Goal: Task Accomplishment & Management: Manage account settings

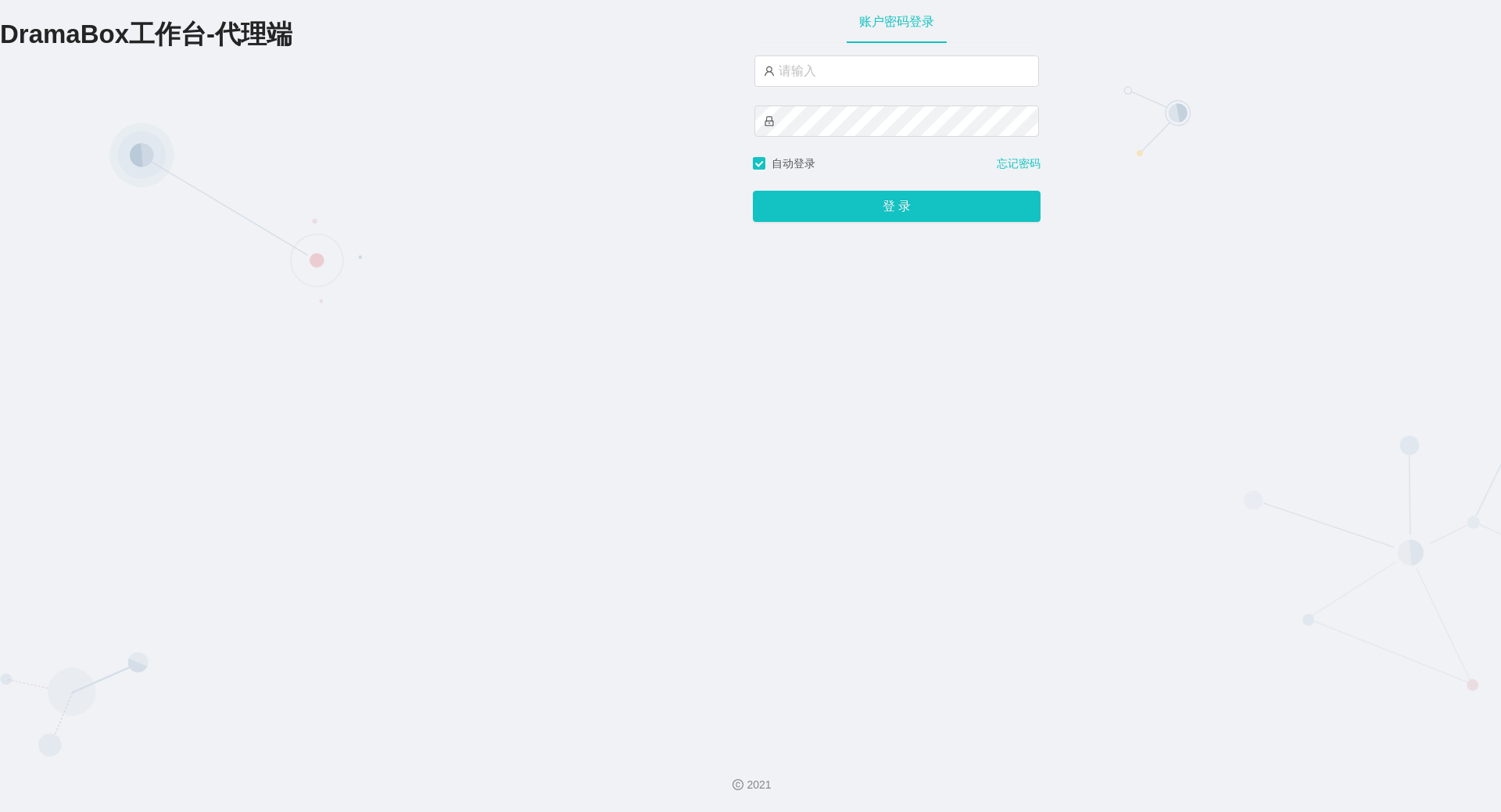
type input "hk06"
click at [753, 190] on button "登 录" at bounding box center [896, 206] width 288 height 31
click at [690, 120] on div "DramaBox工作台-代理端 账户密码登录 hk06 自动登录 忘记密码 登 录" at bounding box center [750, 369] width 1501 height 739
click at [753, 190] on button "登 录" at bounding box center [896, 206] width 288 height 31
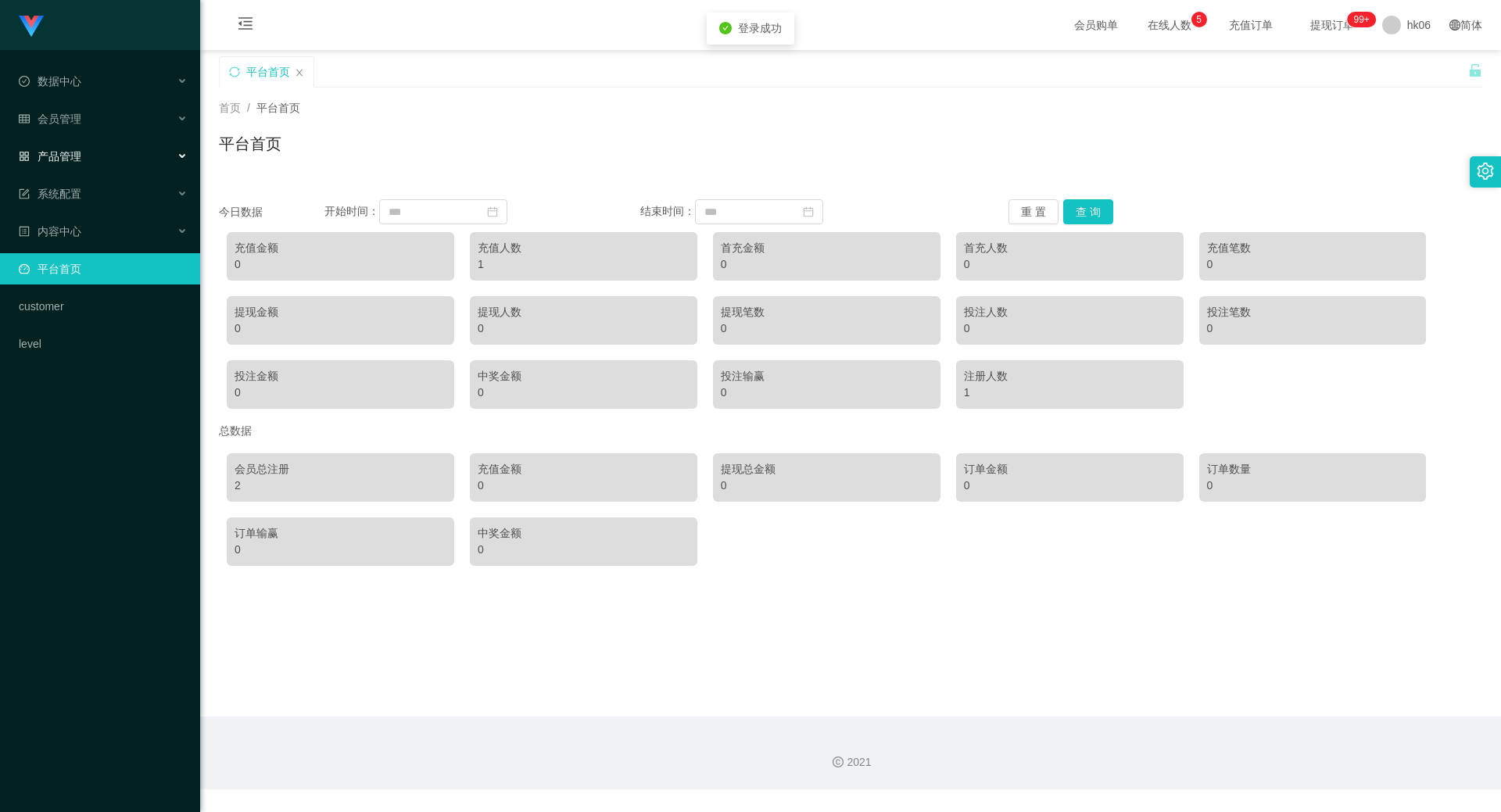
click at [101, 152] on div "产品管理" at bounding box center [100, 156] width 200 height 31
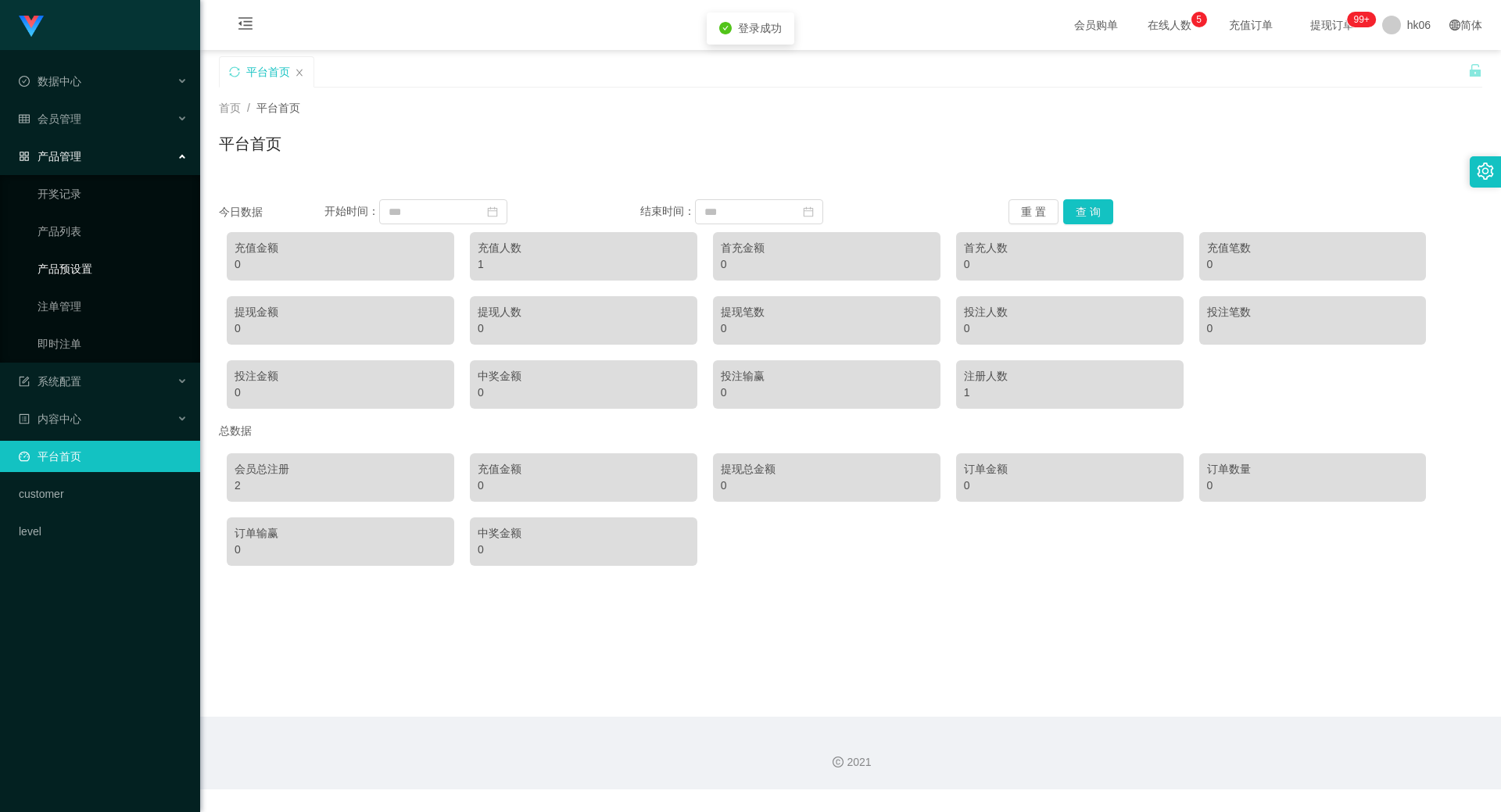
click at [90, 273] on link "产品预设置" at bounding box center [113, 269] width 150 height 31
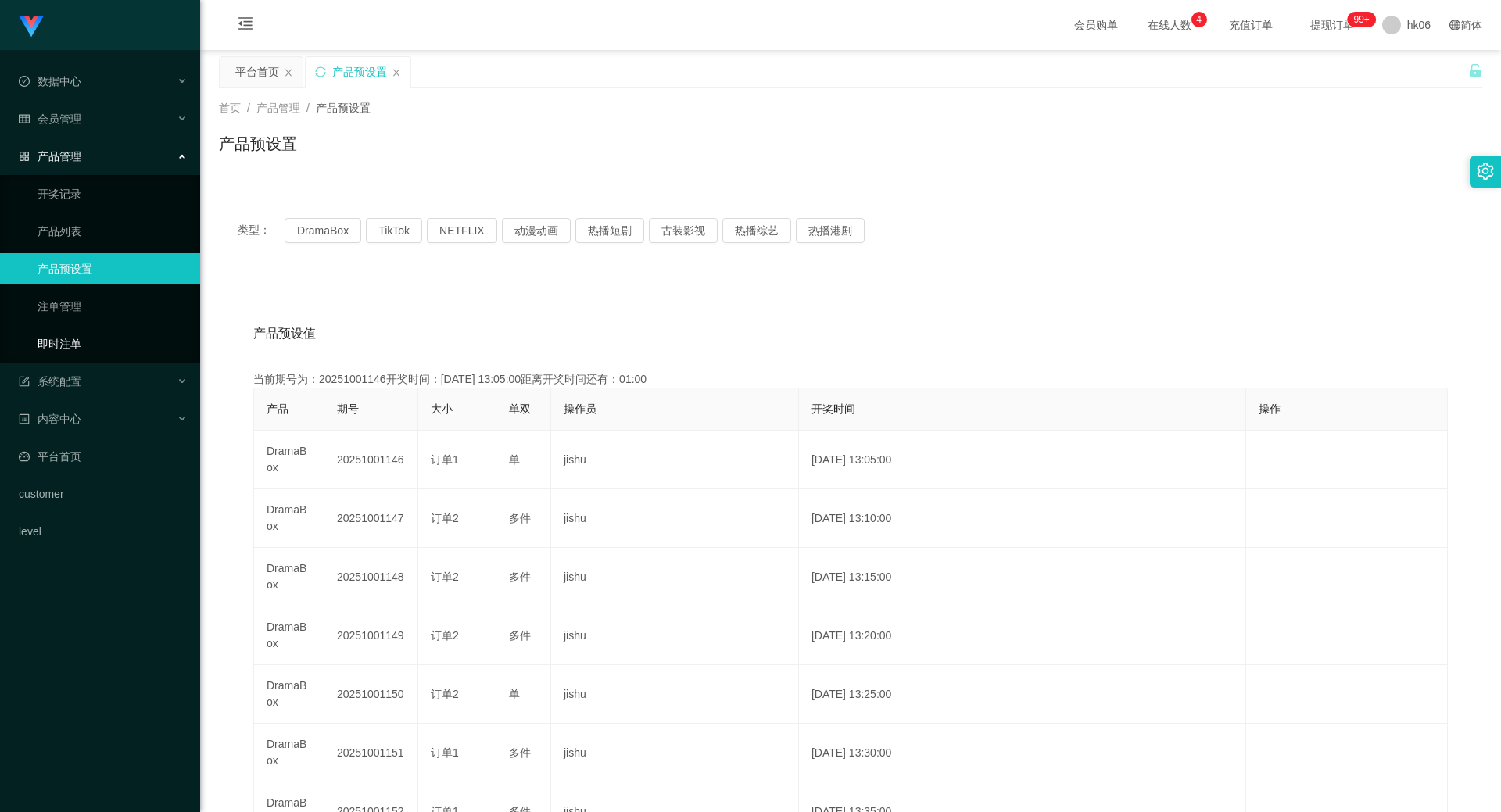
click at [84, 343] on link "即时注单" at bounding box center [113, 344] width 150 height 31
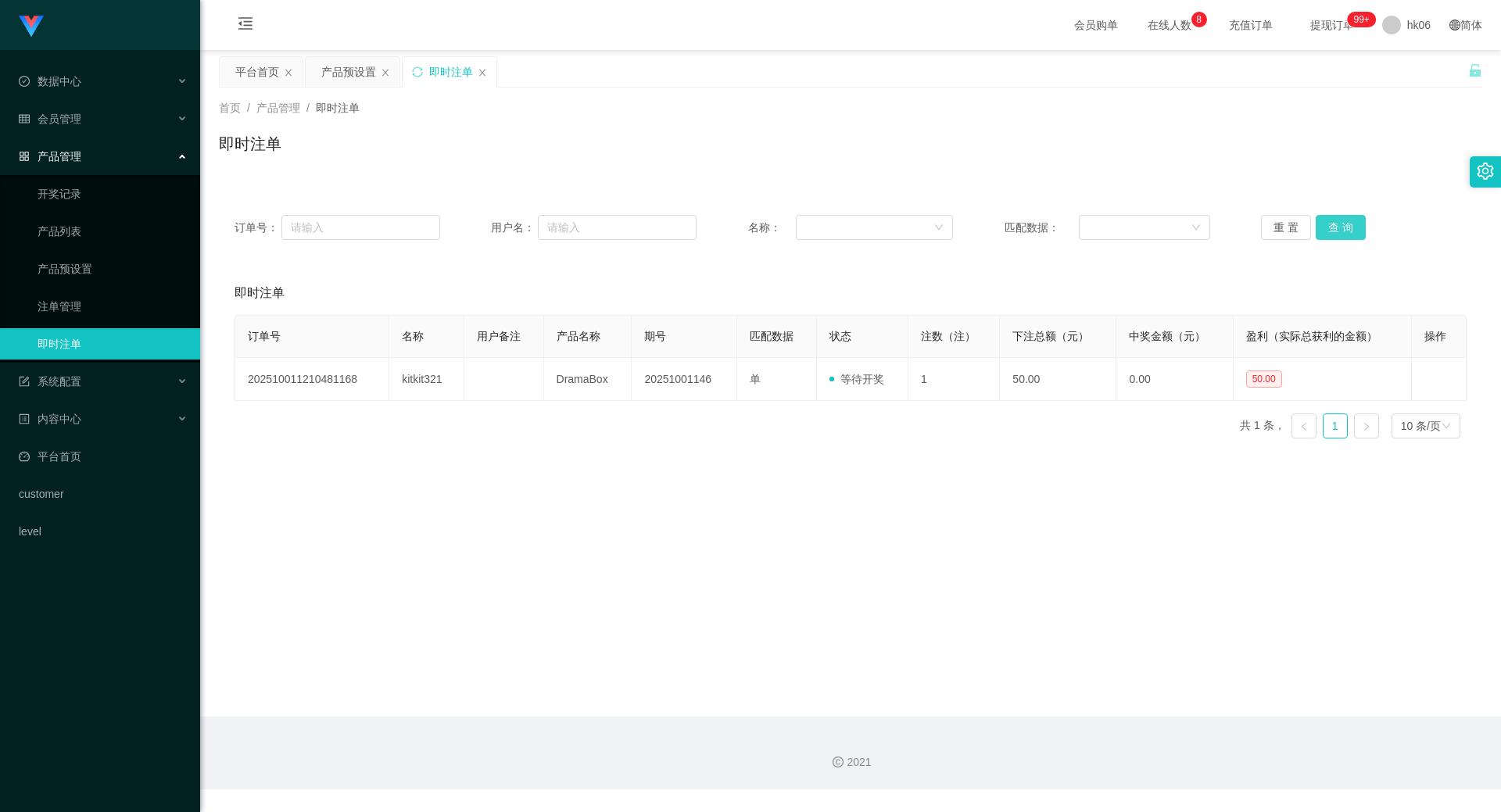
click at [1333, 227] on button "查 询" at bounding box center [1340, 227] width 50 height 25
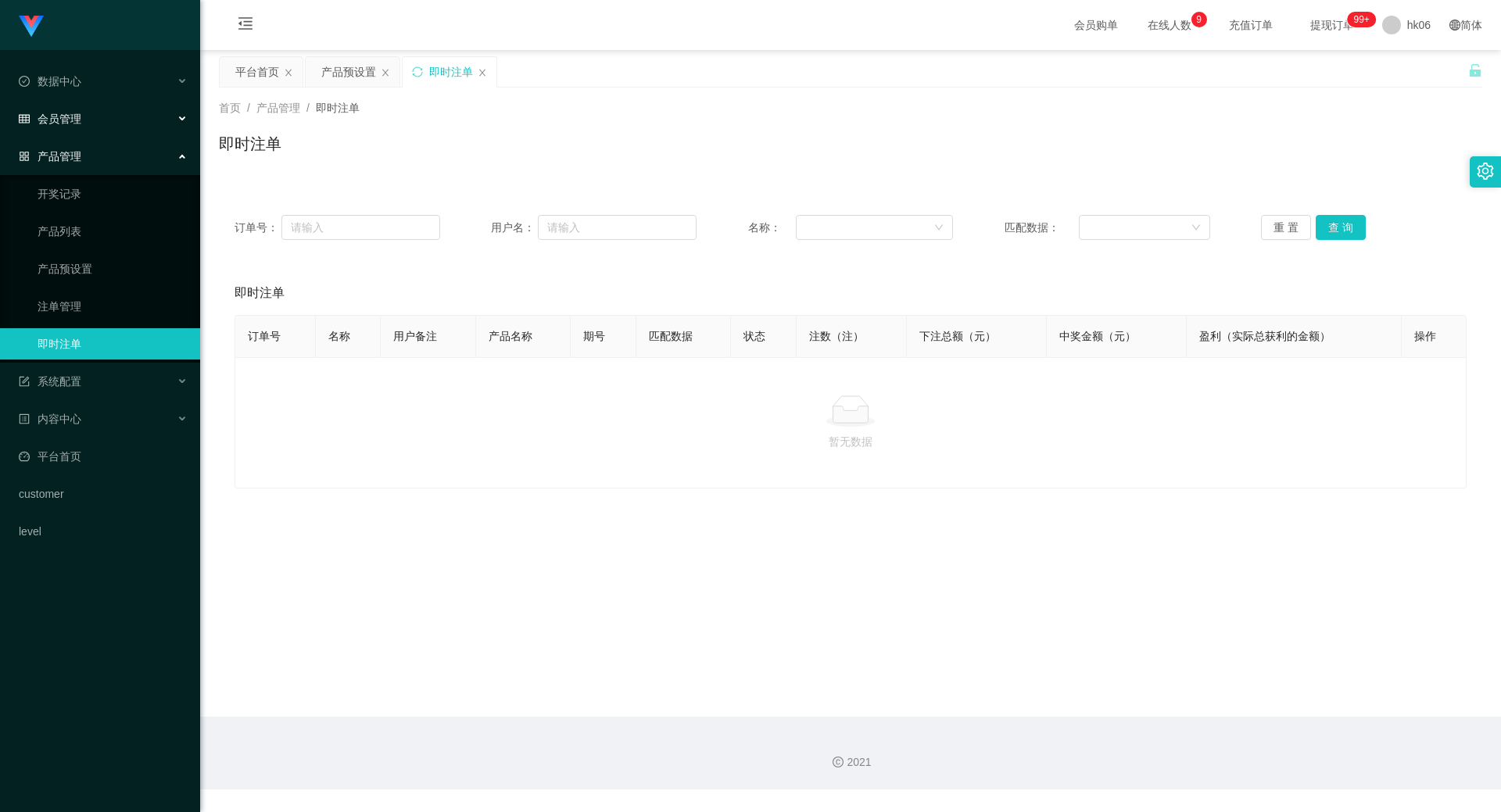
click at [77, 122] on span "会员管理" at bounding box center [50, 119] width 63 height 13
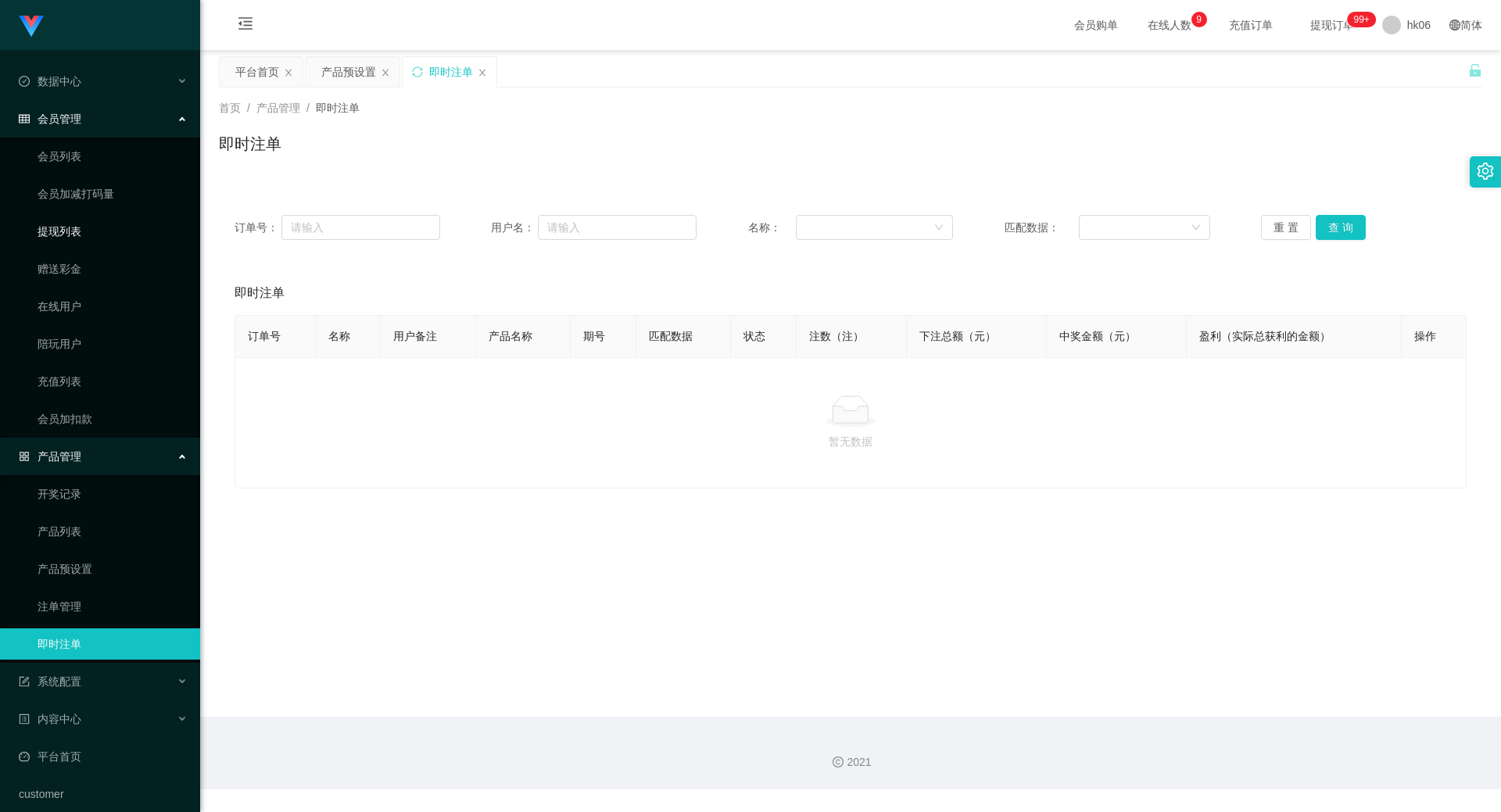
click at [67, 230] on link "提现列表" at bounding box center [113, 231] width 150 height 31
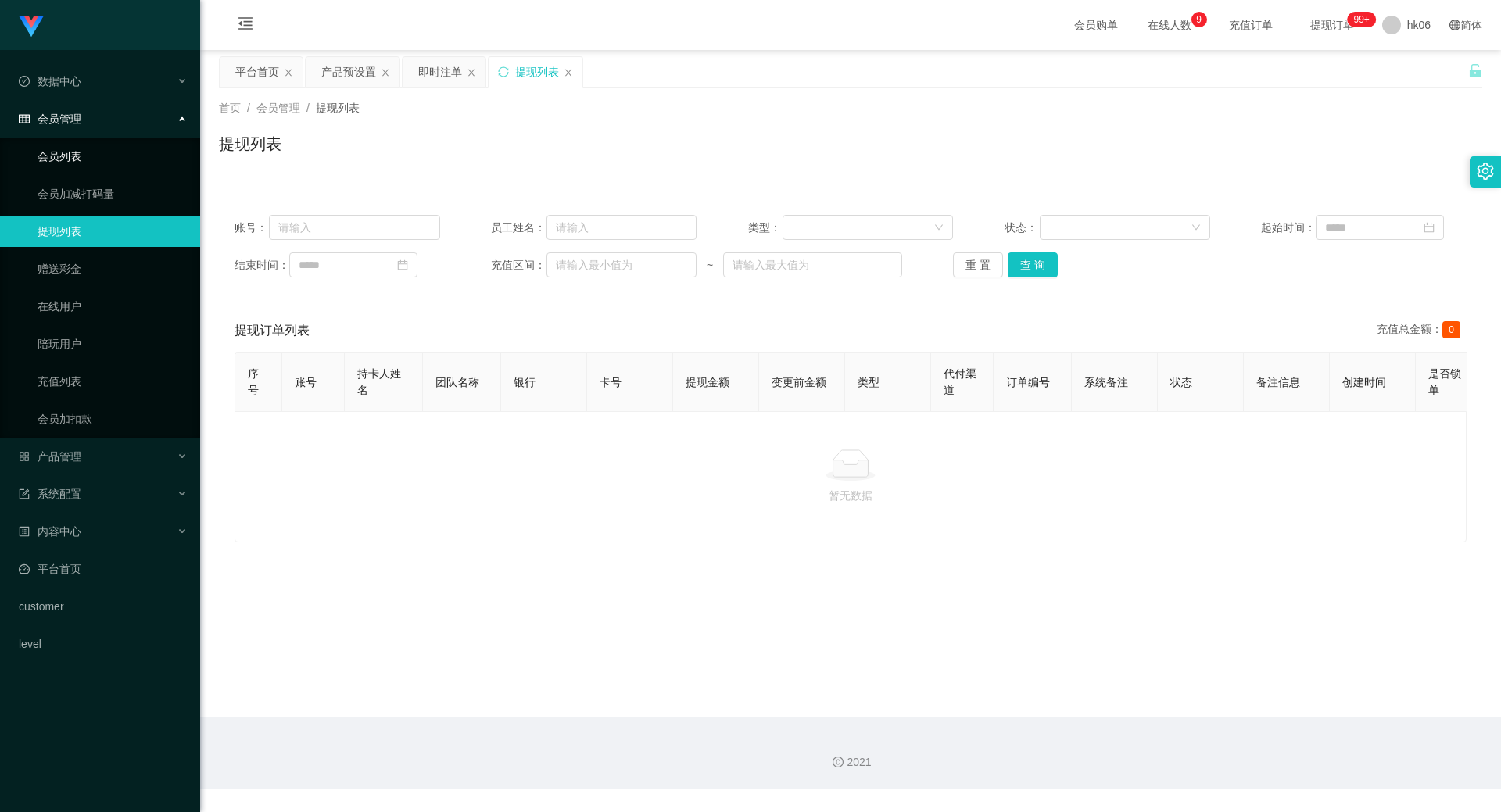
click at [92, 149] on link "会员列表" at bounding box center [113, 156] width 150 height 31
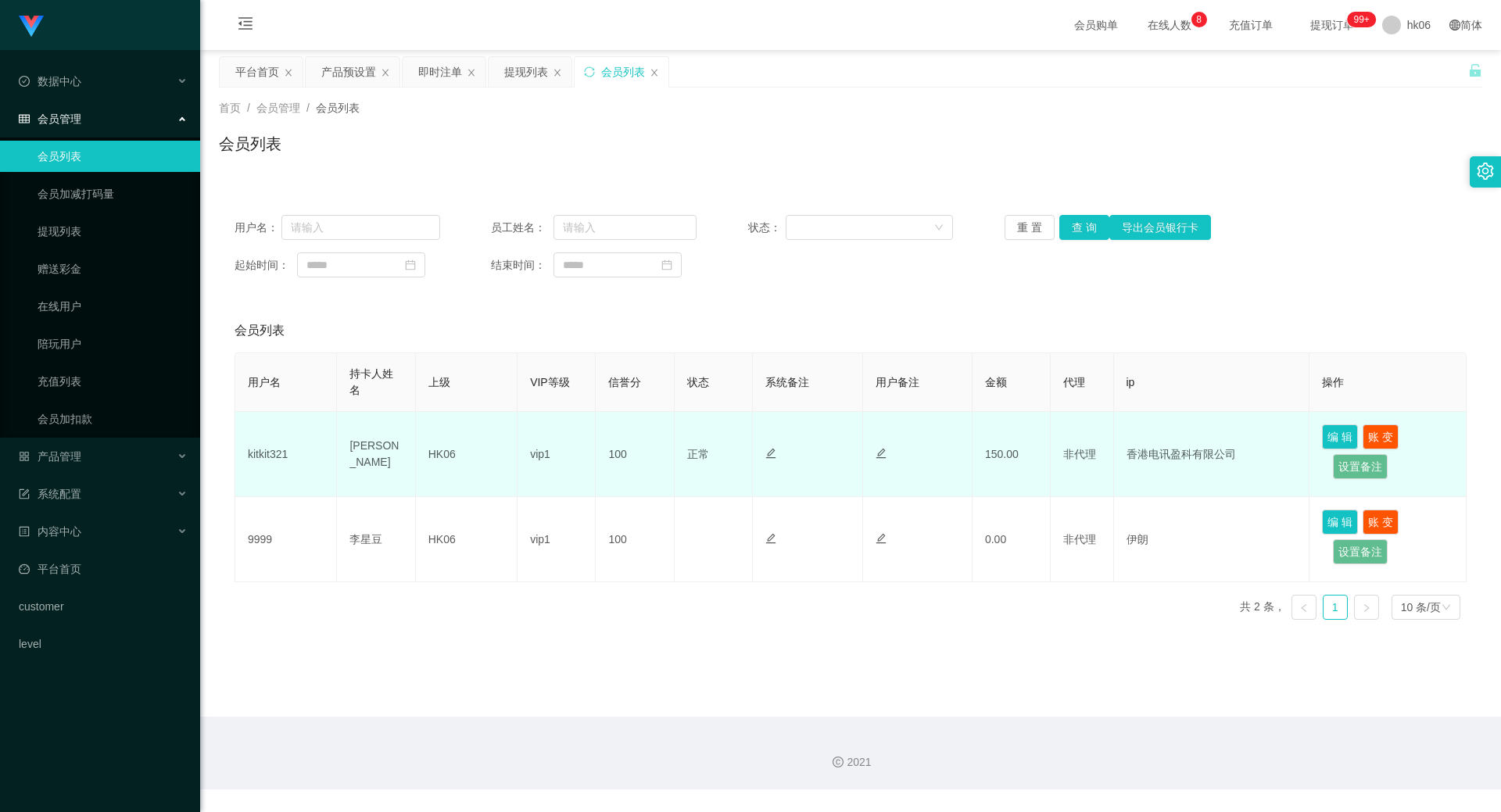
click at [1211, 456] on td "香港电讯盈科有限公司" at bounding box center [1211, 455] width 196 height 85
click at [1211, 456] on td "香港电讯盈科有限公司" at bounding box center [1211, 455] width 196 height 85
drag, startPoint x: 1128, startPoint y: 452, endPoint x: 1234, endPoint y: 456, distance: 106.1
click at [1234, 456] on td "香港电讯盈科有限公司" at bounding box center [1211, 455] width 196 height 85
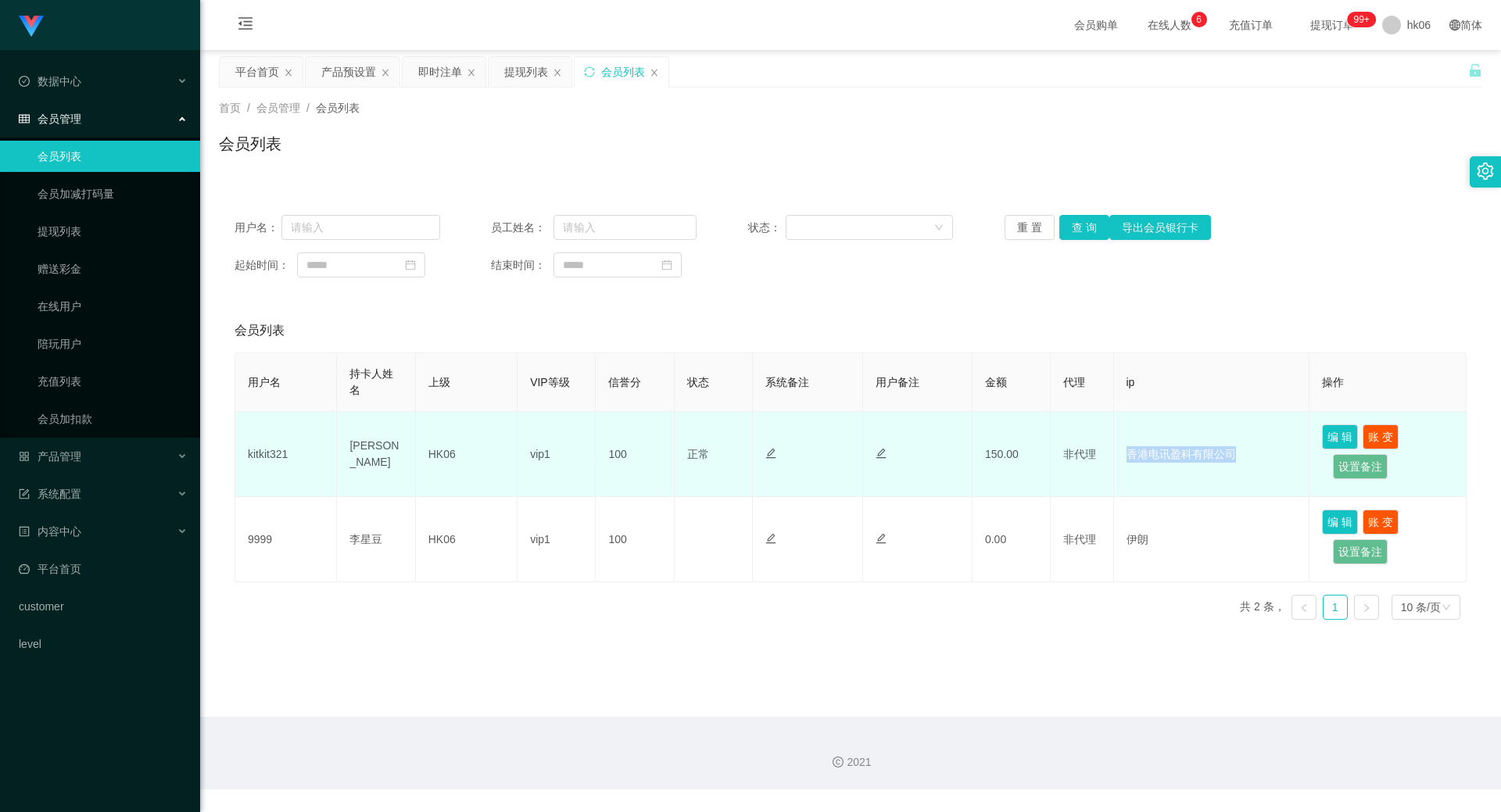
copy td "香港电讯盈科有限公司"
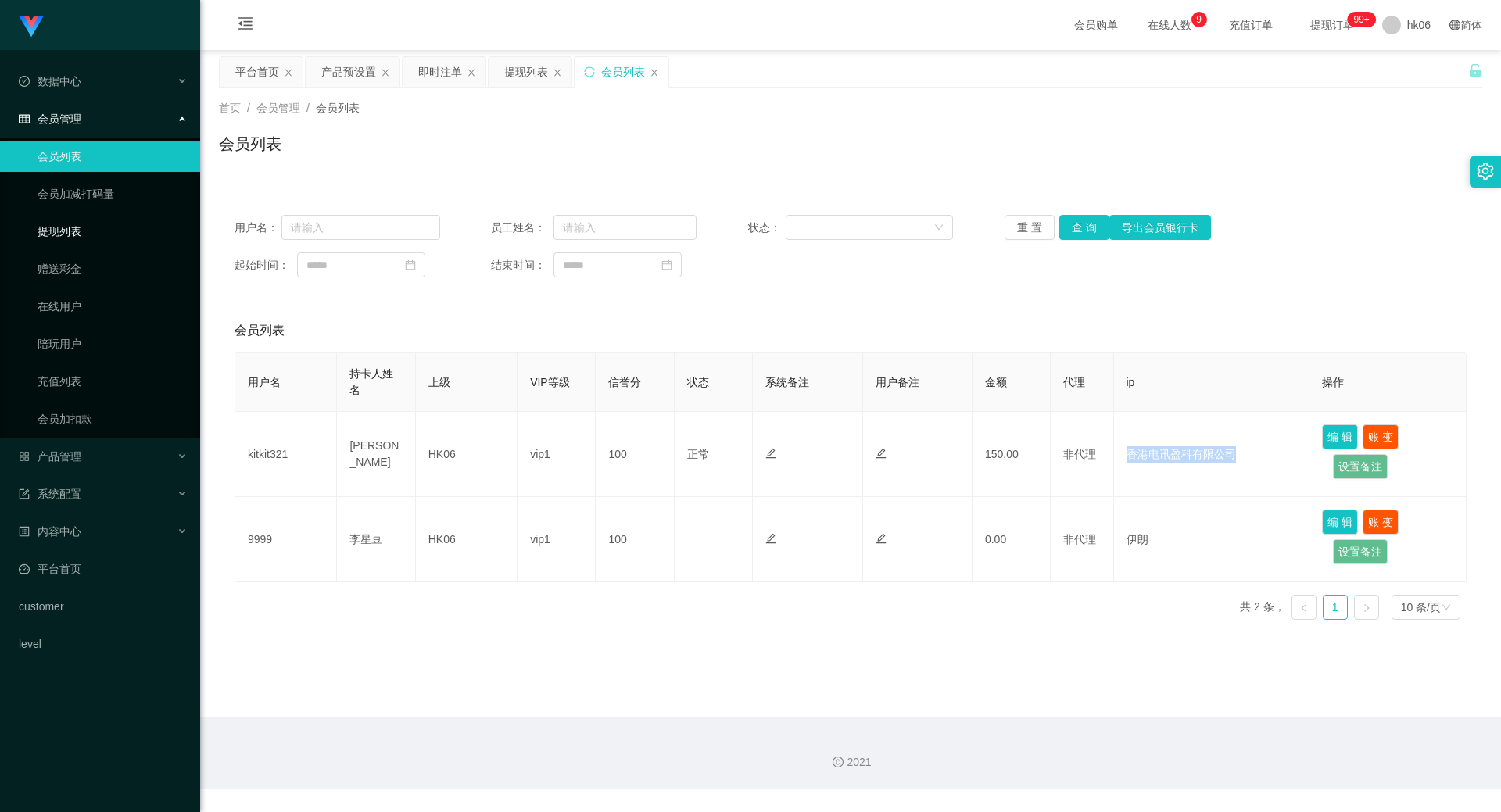
click at [77, 232] on link "提现列表" at bounding box center [113, 231] width 150 height 31
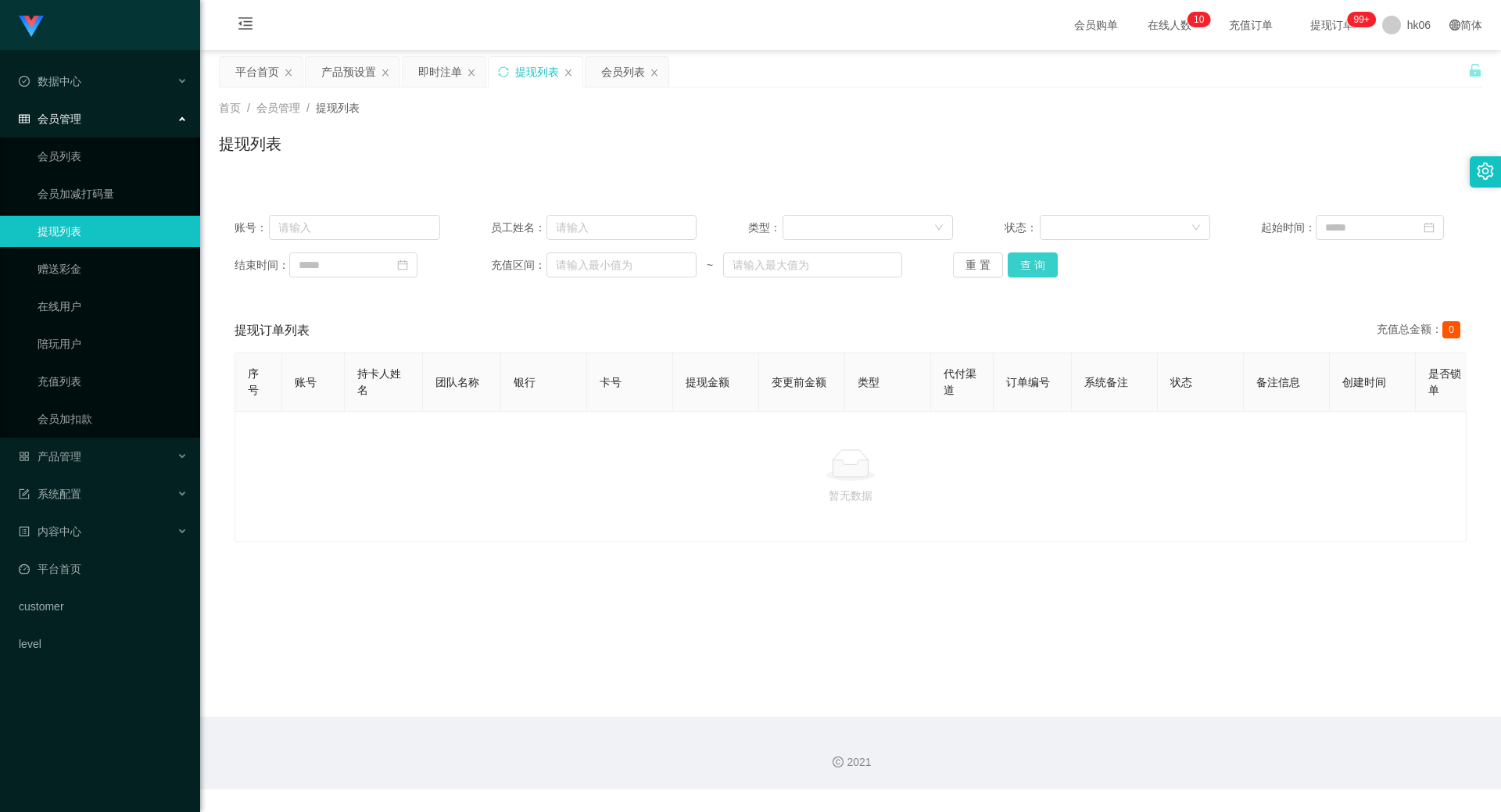
click at [1021, 263] on button "查 询" at bounding box center [1032, 264] width 50 height 25
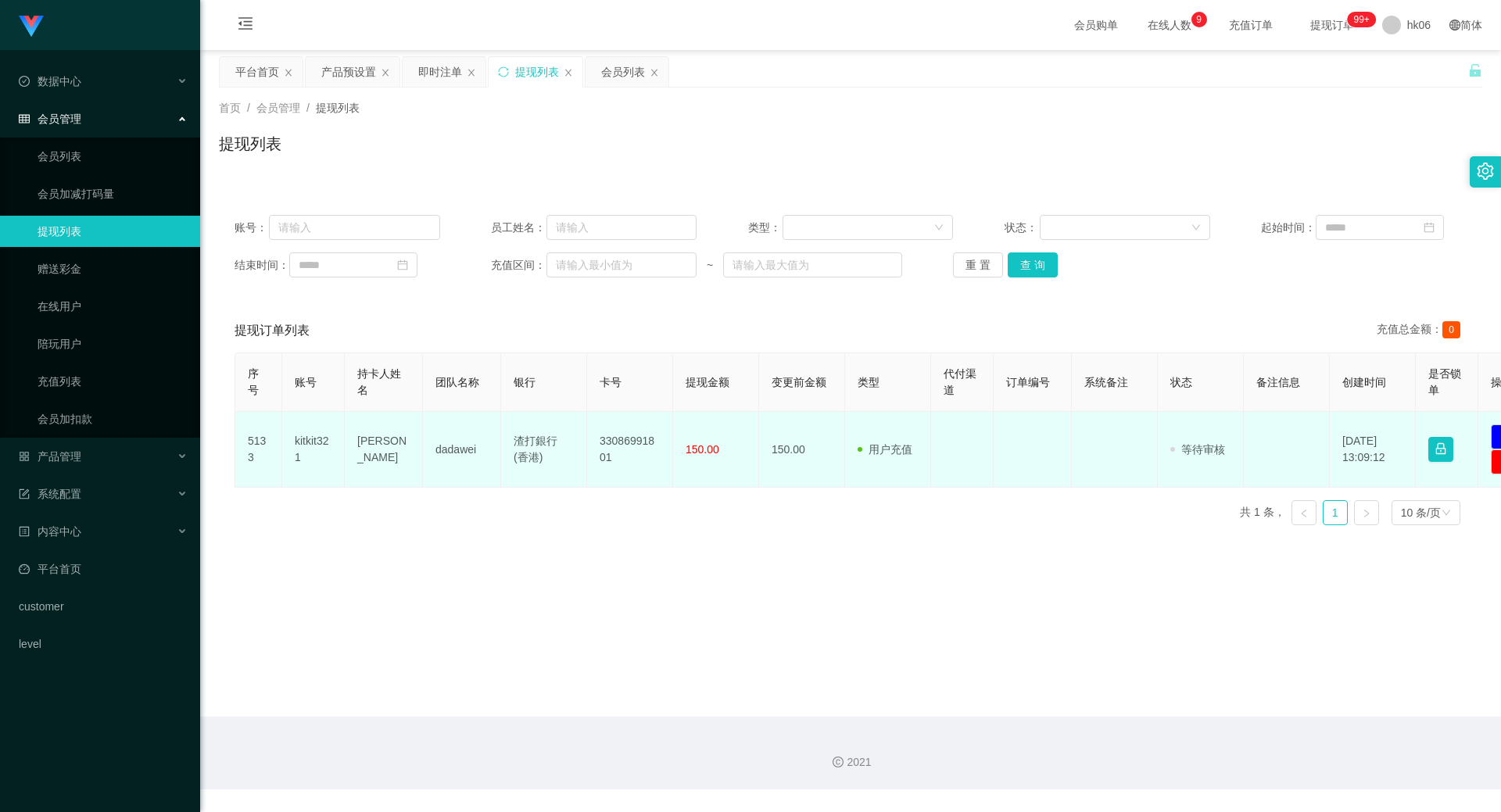
click at [311, 444] on td "kitkit321" at bounding box center [314, 450] width 63 height 76
copy td "kitkit321"
click at [365, 453] on td "[PERSON_NAME]" at bounding box center [383, 450] width 78 height 76
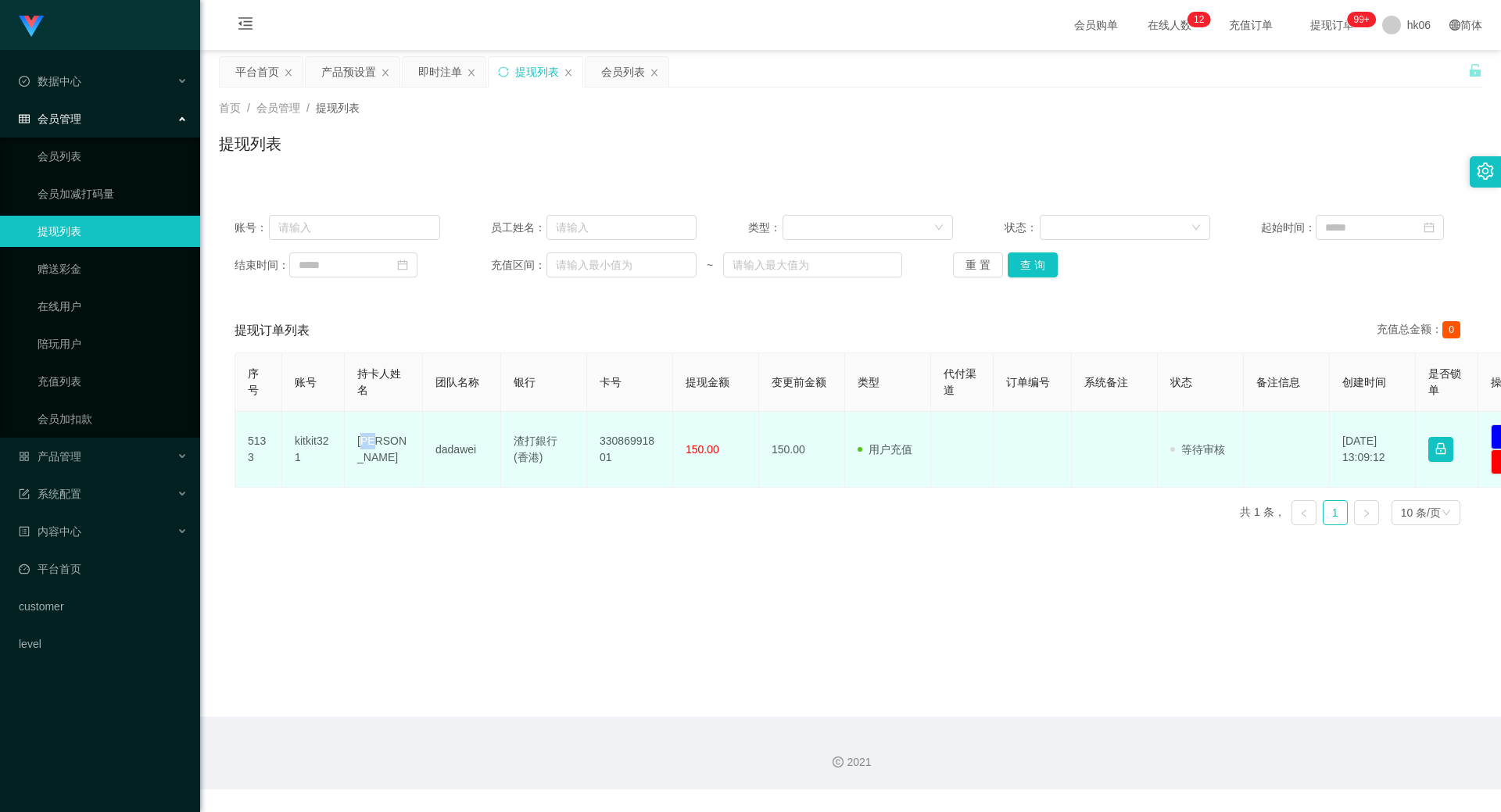
drag, startPoint x: 361, startPoint y: 451, endPoint x: 371, endPoint y: 452, distance: 10.0
click at [371, 452] on td "[PERSON_NAME]" at bounding box center [383, 450] width 78 height 76
click at [359, 448] on td "[PERSON_NAME]" at bounding box center [383, 450] width 78 height 76
drag, startPoint x: 359, startPoint y: 448, endPoint x: 402, endPoint y: 452, distance: 43.2
click at [402, 452] on td "[PERSON_NAME]" at bounding box center [383, 450] width 78 height 76
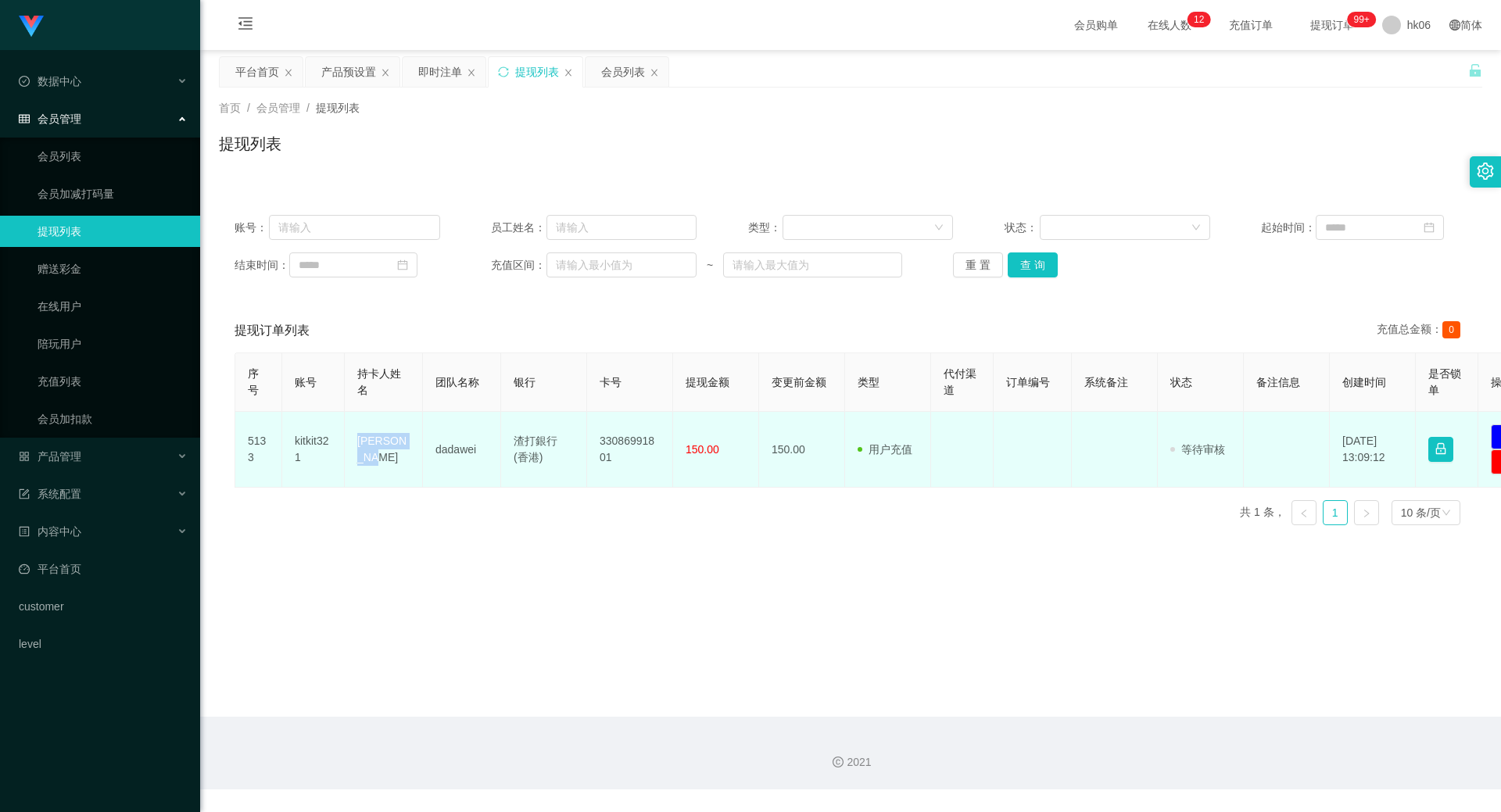
copy td "[PERSON_NAME]"
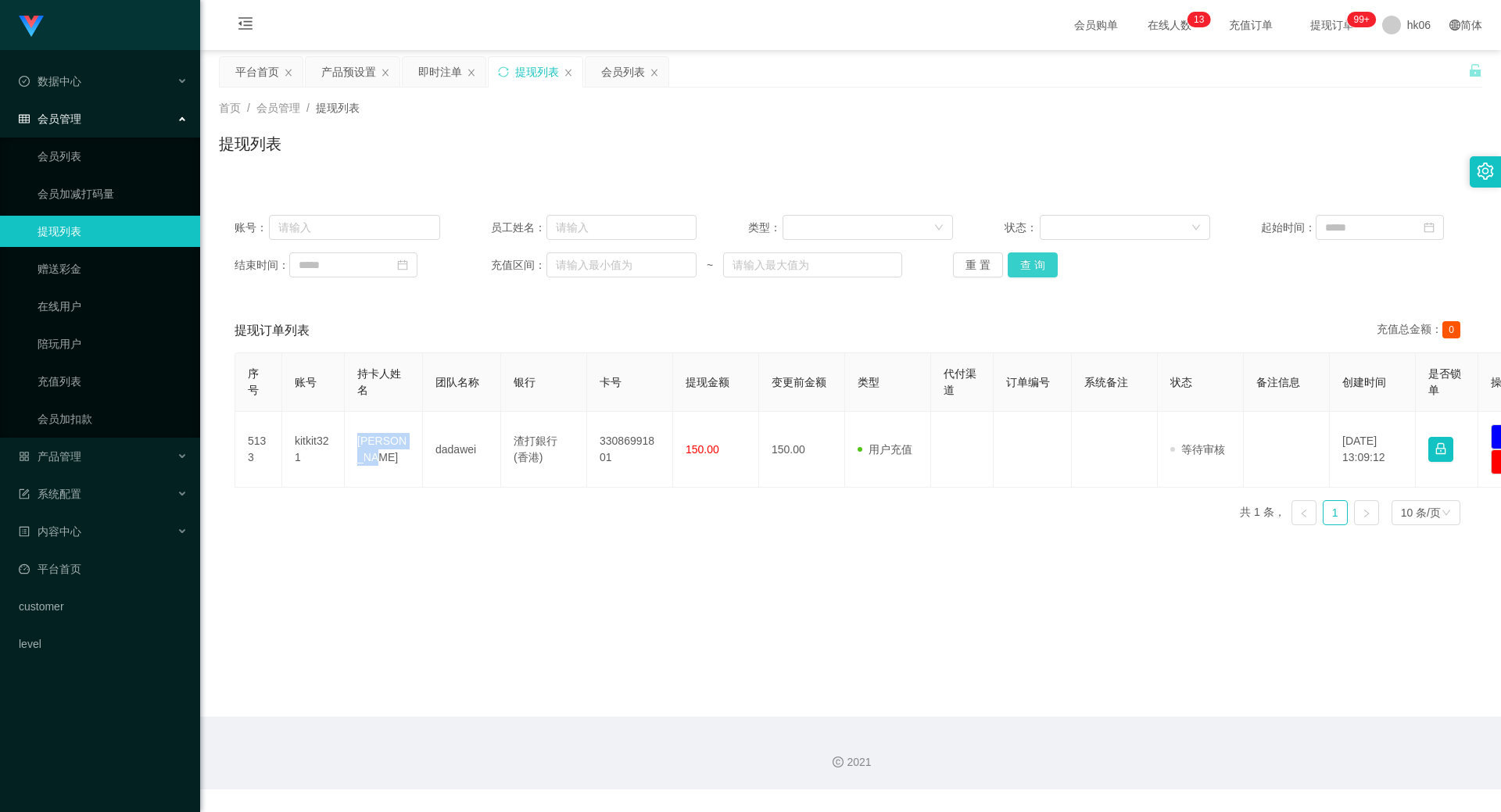
click at [1029, 269] on button "查 询" at bounding box center [1032, 264] width 50 height 25
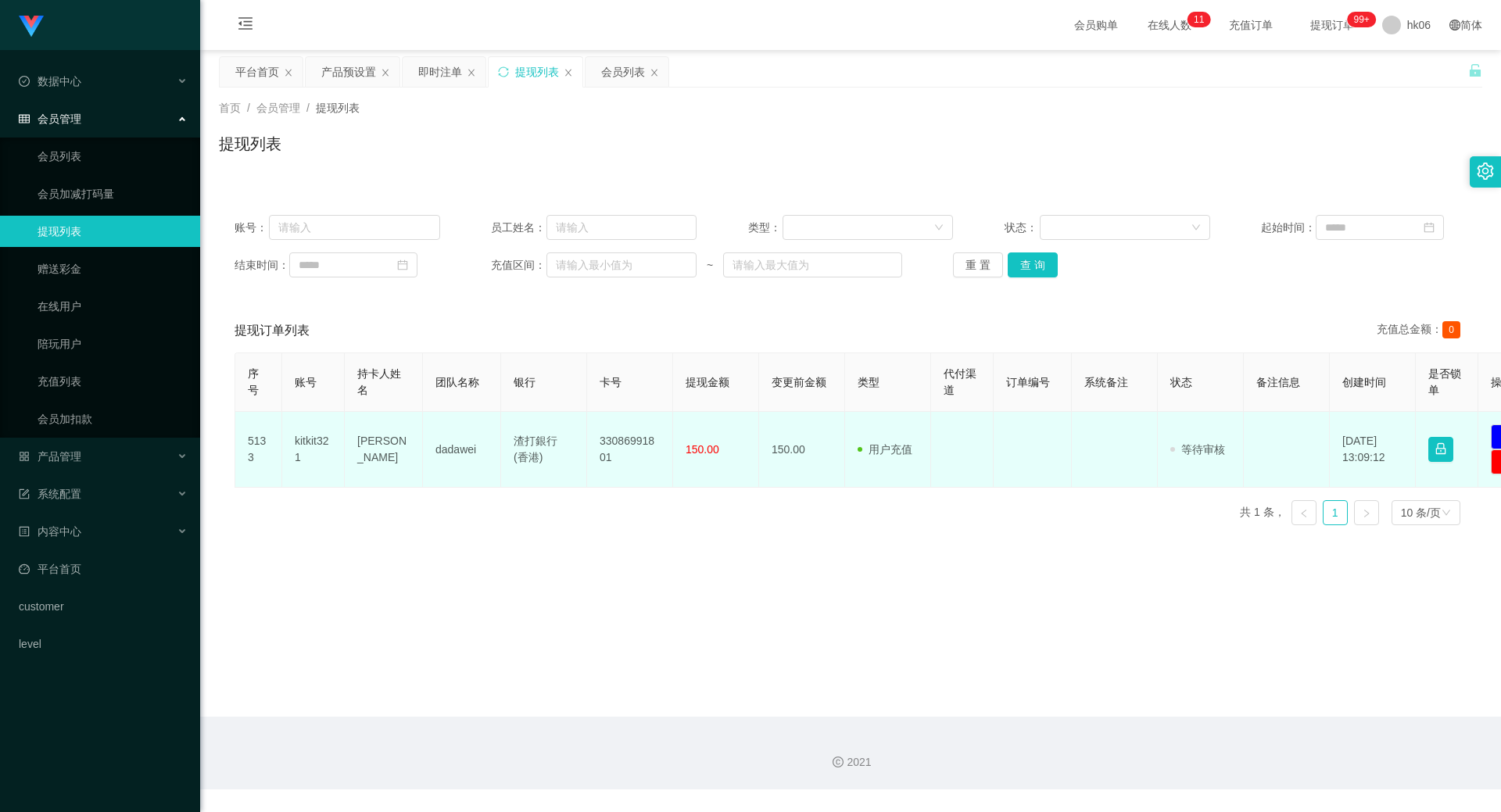
click at [307, 436] on td "kitkit321" at bounding box center [314, 450] width 63 height 76
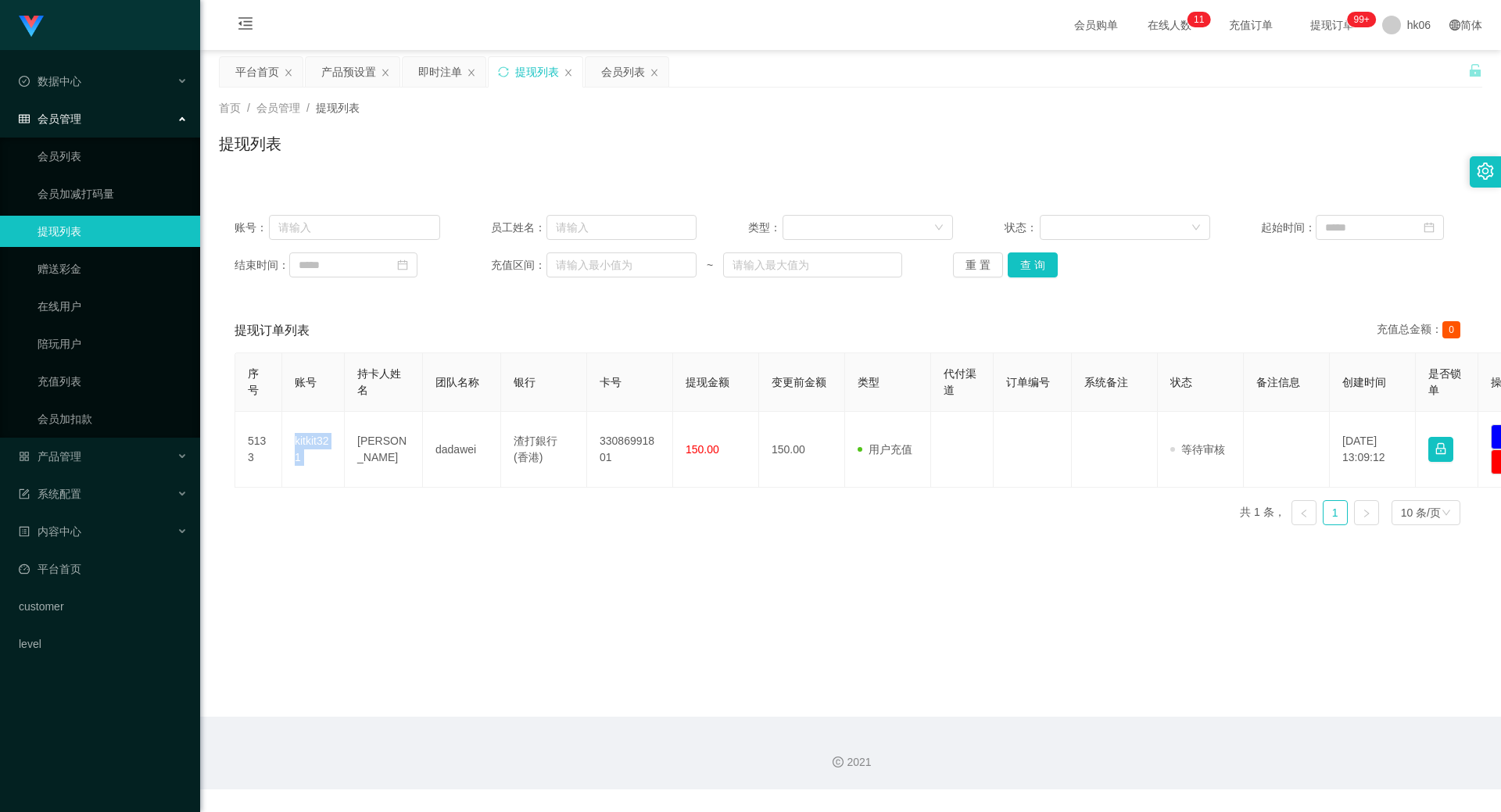
copy td "kitkit321"
click at [82, 458] on div "产品管理" at bounding box center [100, 456] width 200 height 31
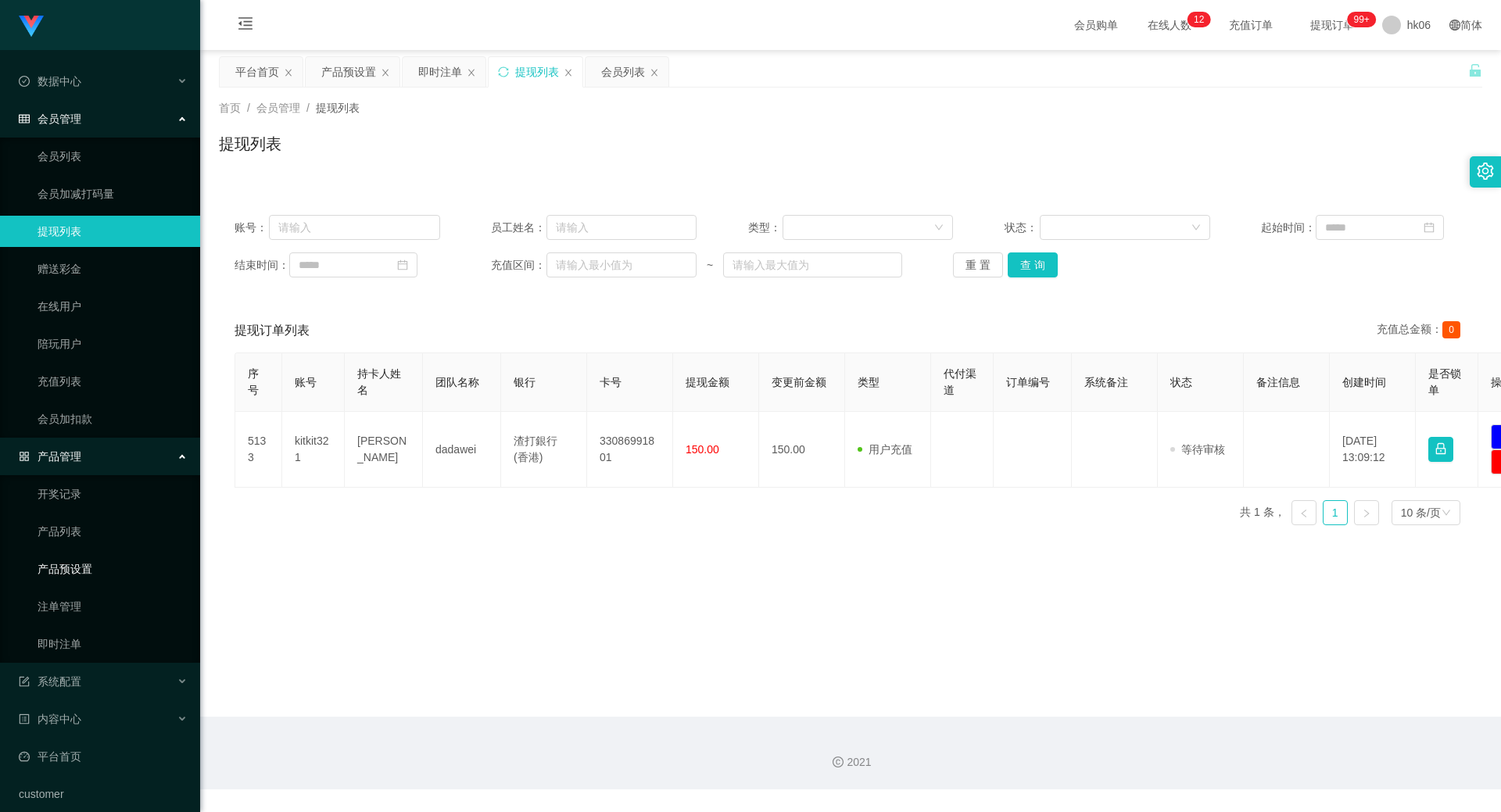
click at [81, 566] on link "产品预设置" at bounding box center [113, 568] width 150 height 31
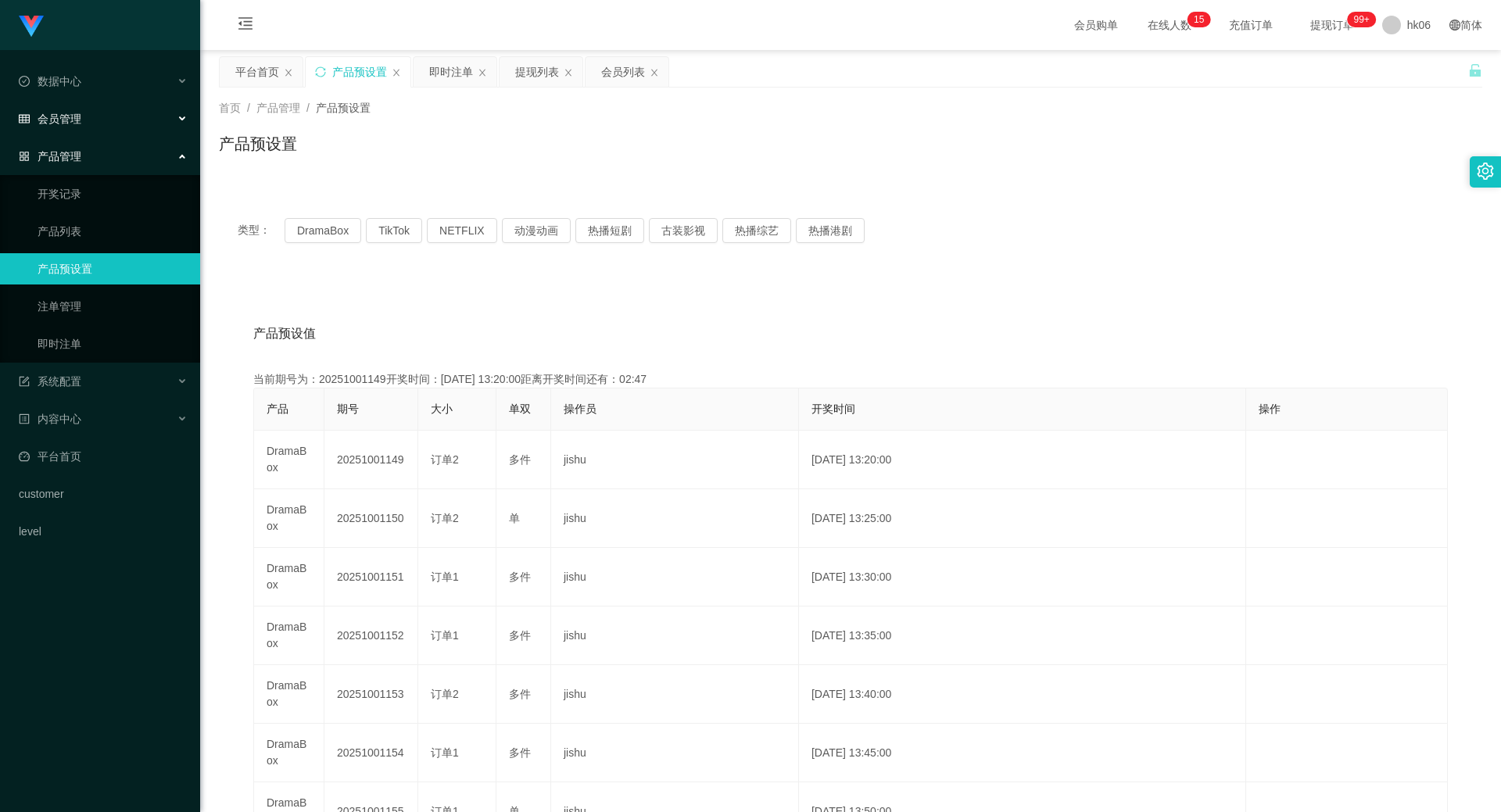
click at [89, 112] on div "会员管理" at bounding box center [100, 119] width 200 height 31
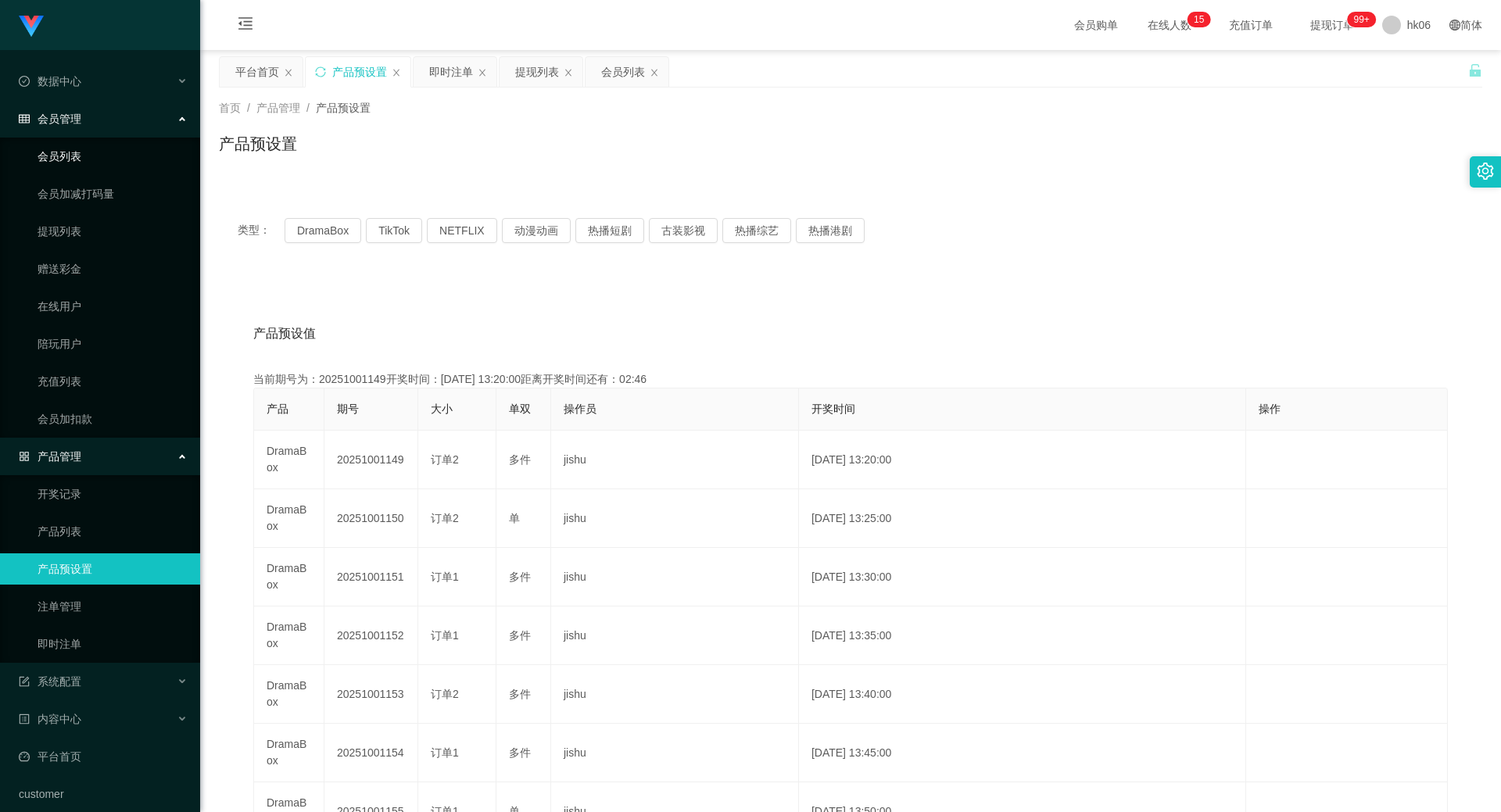
click at [81, 152] on link "会员列表" at bounding box center [113, 156] width 150 height 31
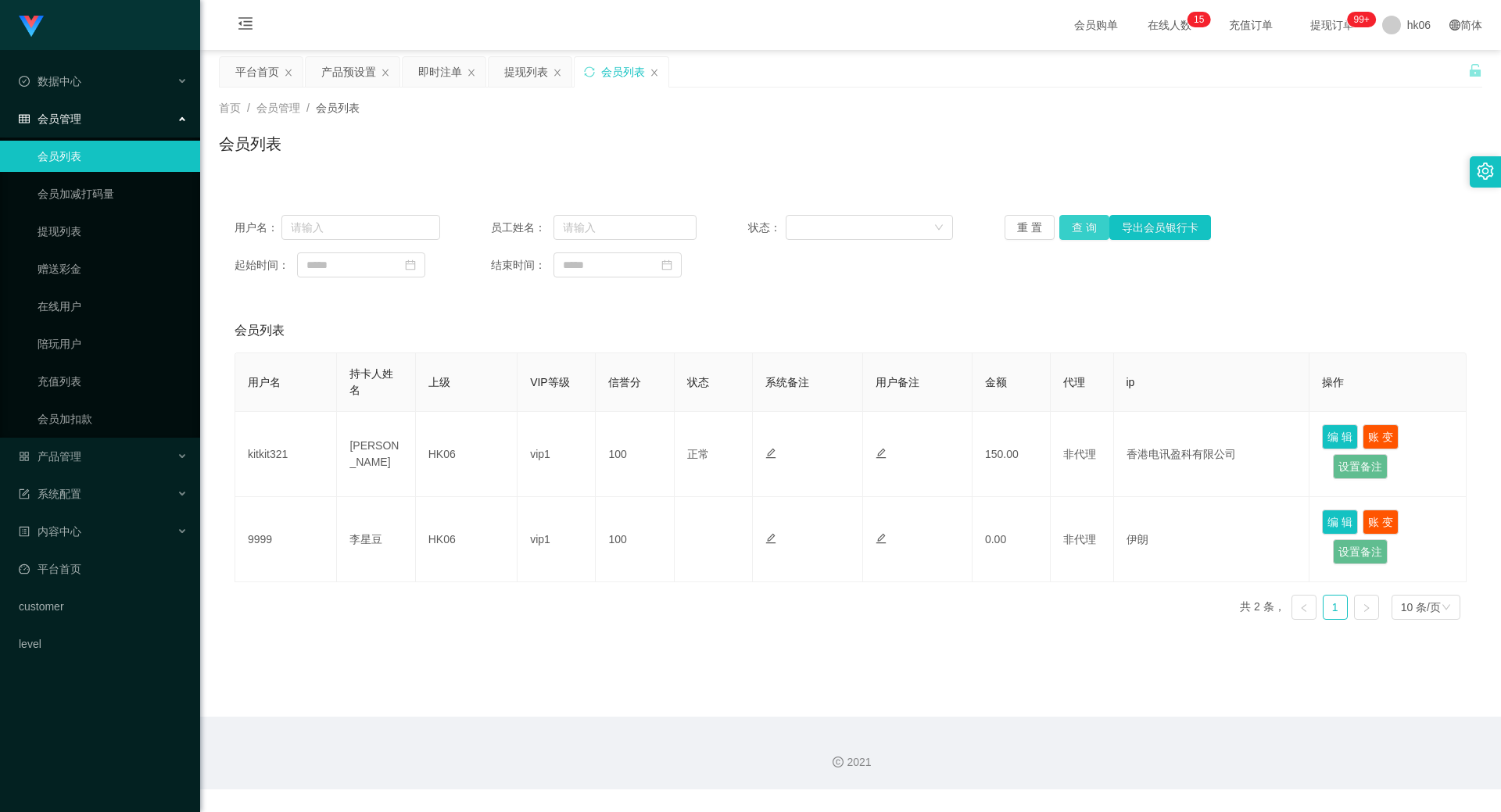
click at [1084, 220] on button "查 询" at bounding box center [1084, 227] width 50 height 25
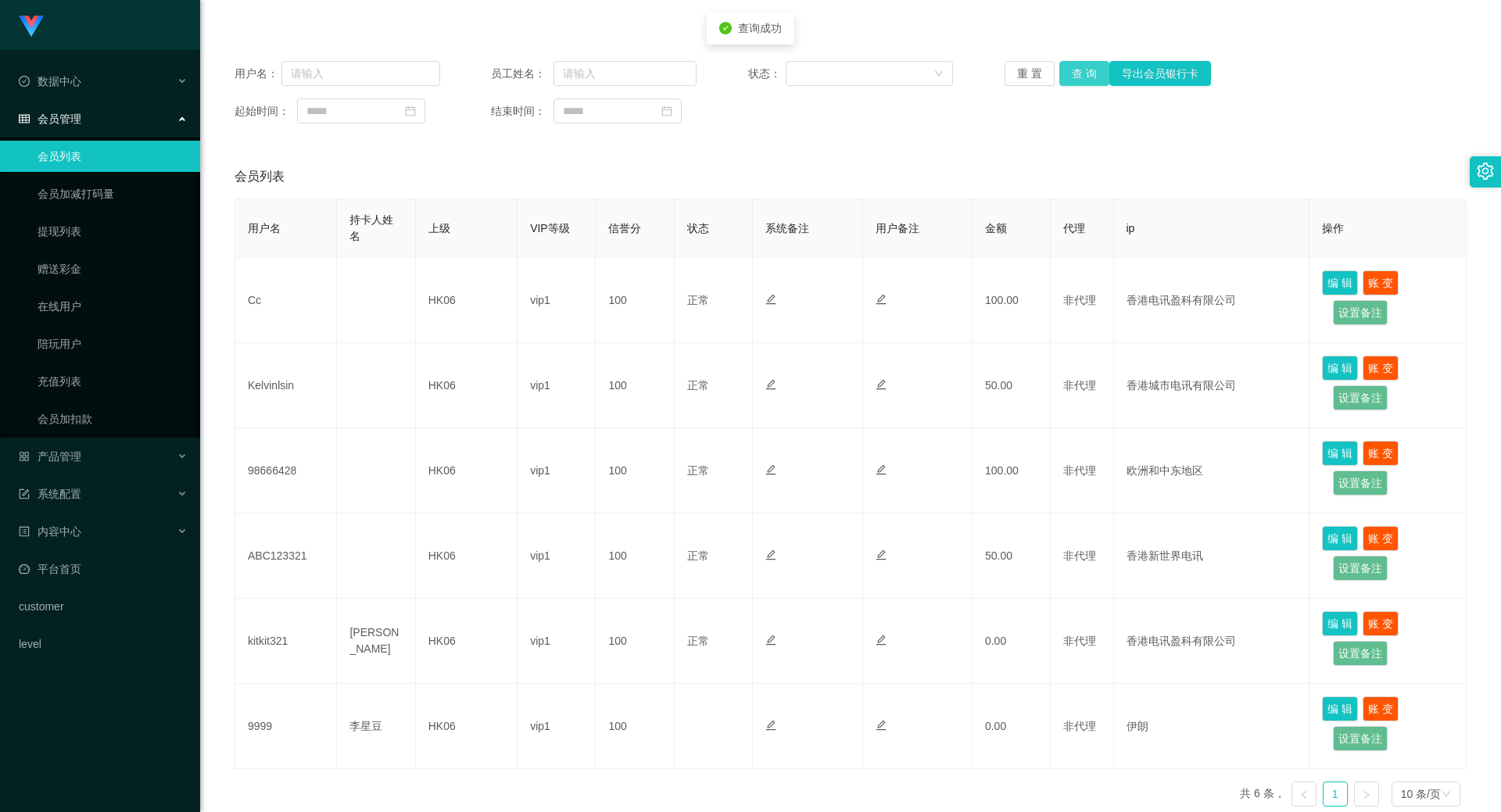
scroll to position [156, 0]
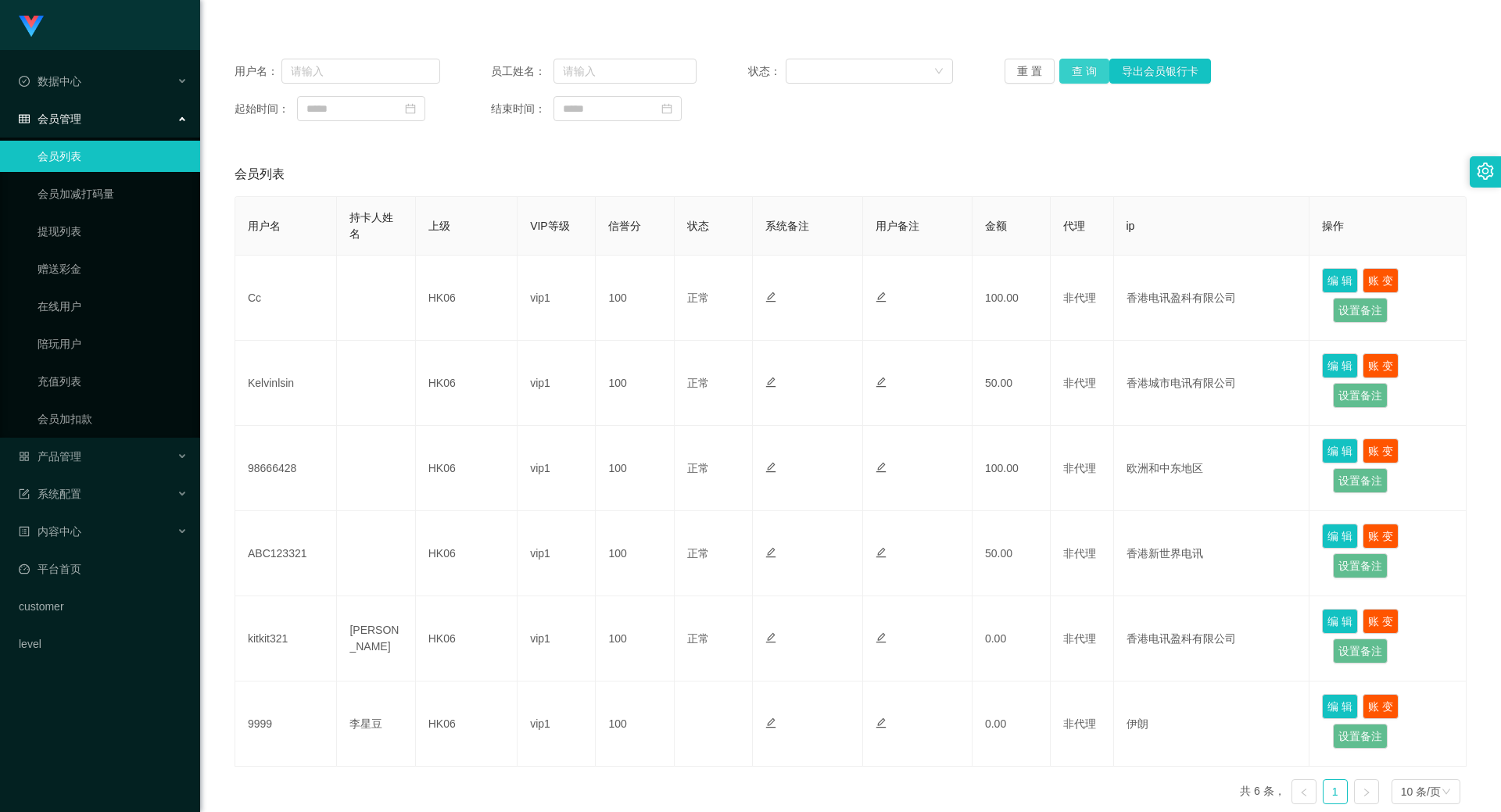
click at [1073, 73] on button "查 询" at bounding box center [1084, 71] width 50 height 25
click at [68, 452] on span "产品管理" at bounding box center [50, 456] width 63 height 13
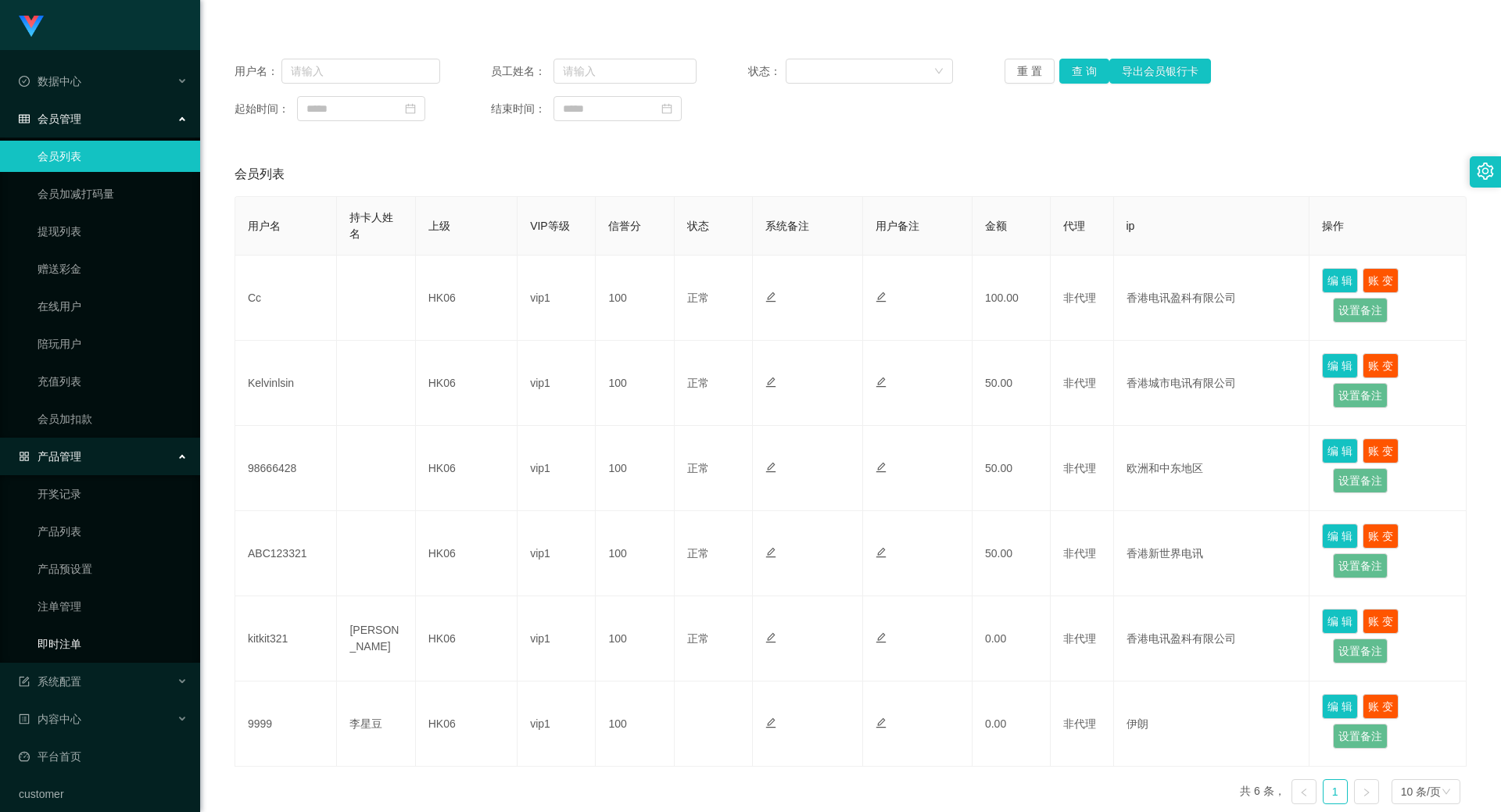
click at [62, 647] on link "即时注单" at bounding box center [113, 643] width 150 height 31
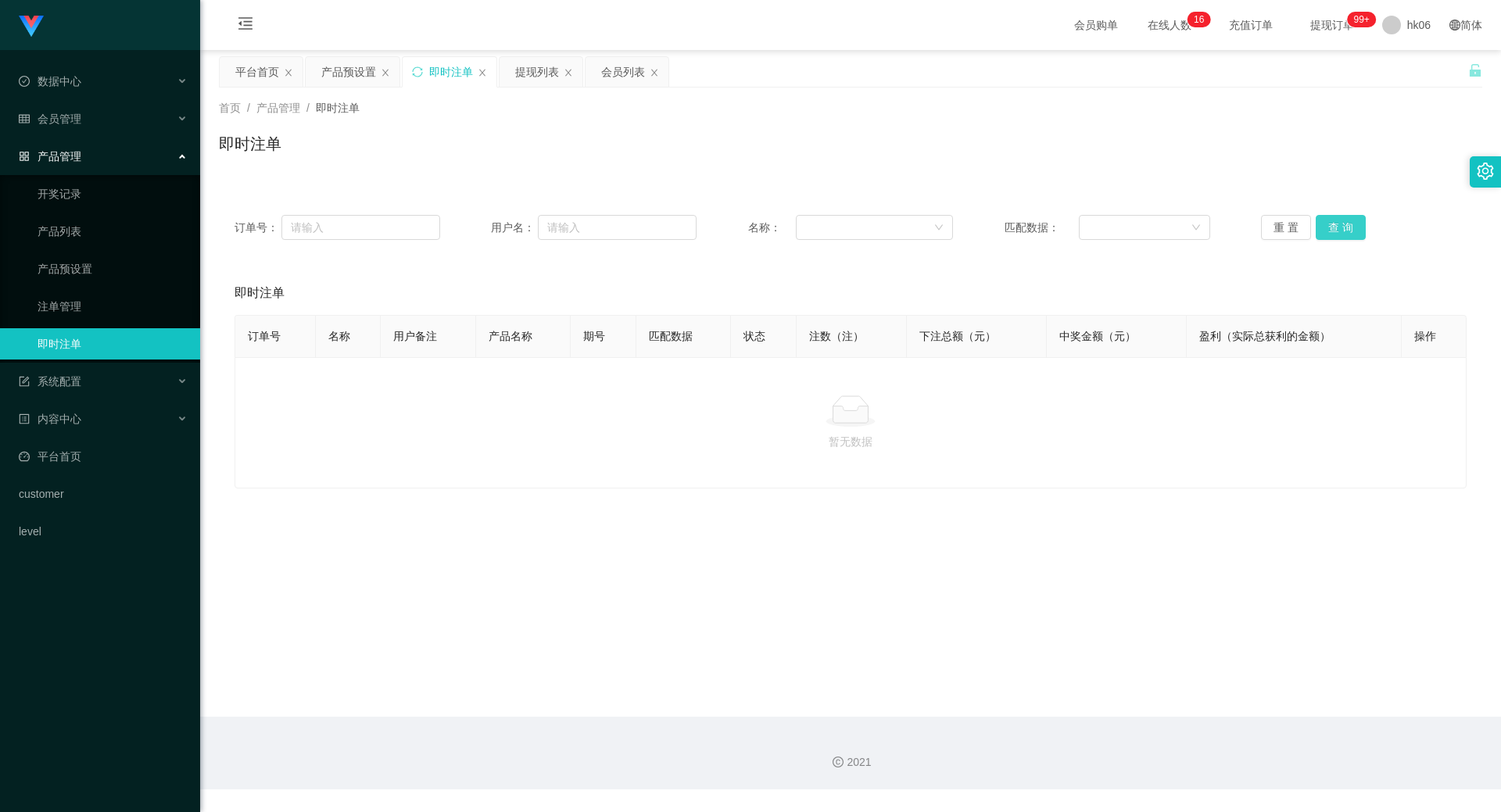
click at [1332, 235] on button "查 询" at bounding box center [1340, 227] width 50 height 25
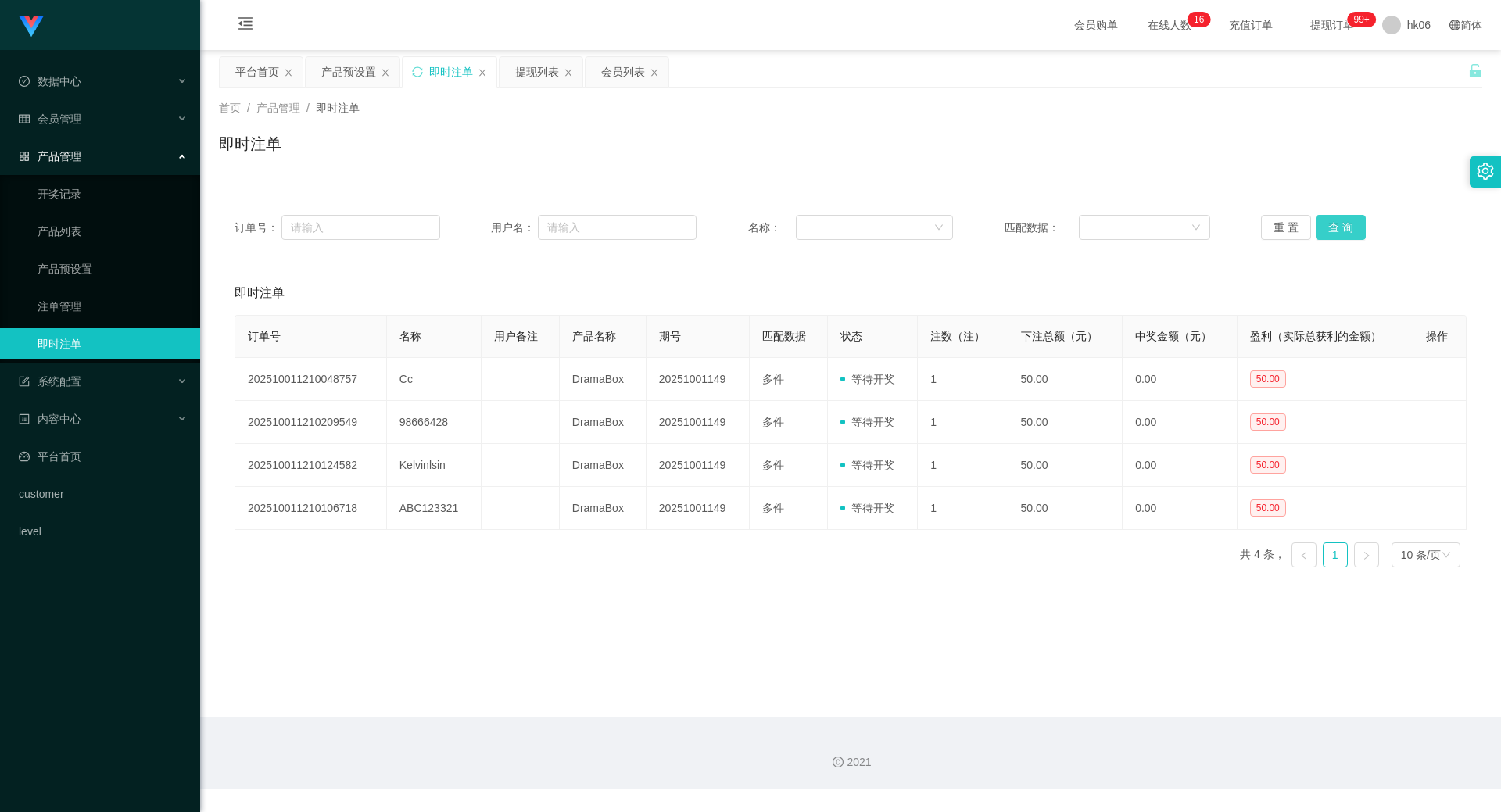
click at [1315, 215] on button "查 询" at bounding box center [1340, 227] width 50 height 25
click at [1328, 227] on button "查 询" at bounding box center [1340, 227] width 50 height 25
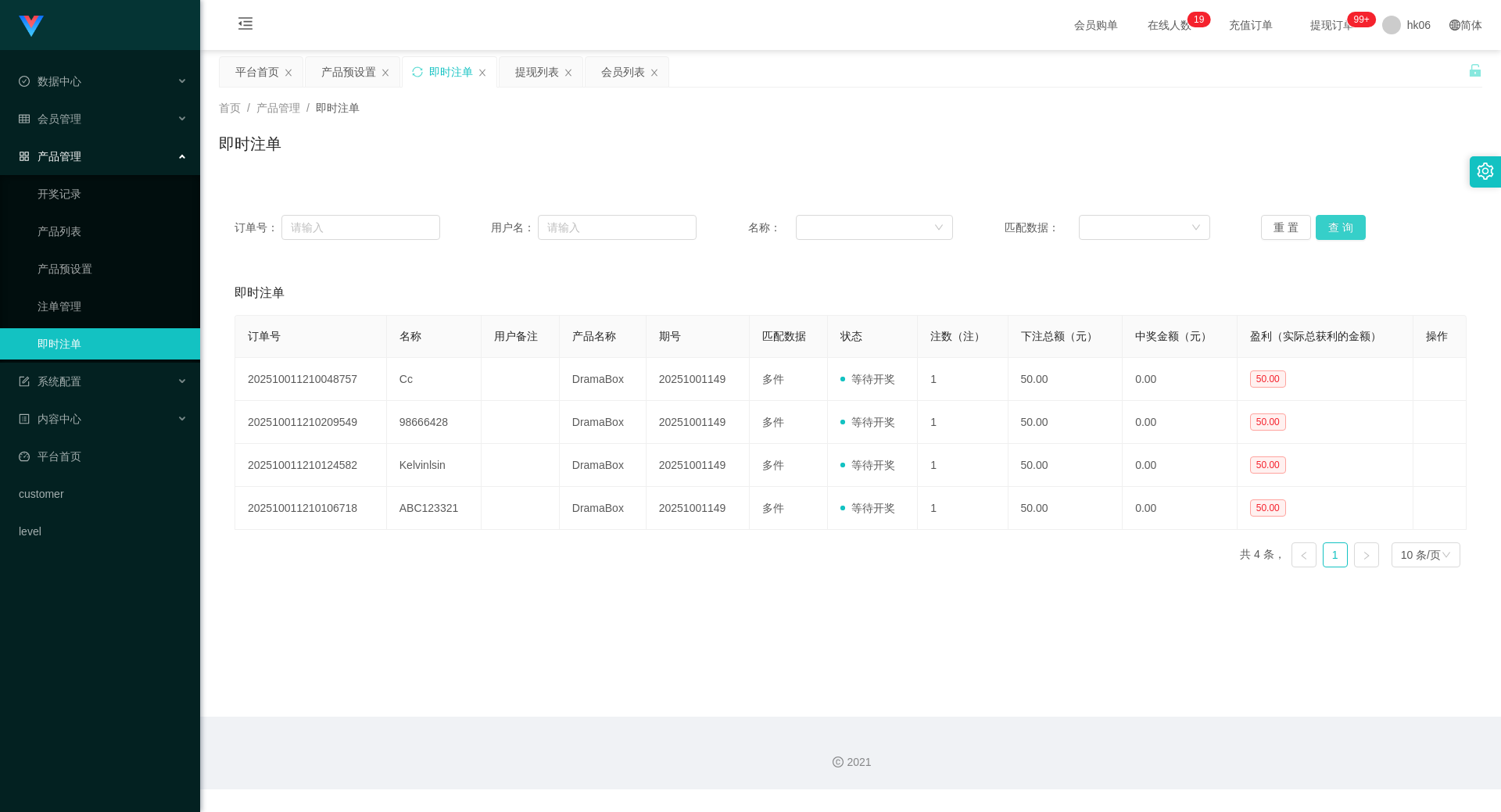
click at [1335, 224] on button "查 询" at bounding box center [1340, 227] width 50 height 25
click at [1334, 224] on button "查 询" at bounding box center [1340, 227] width 50 height 25
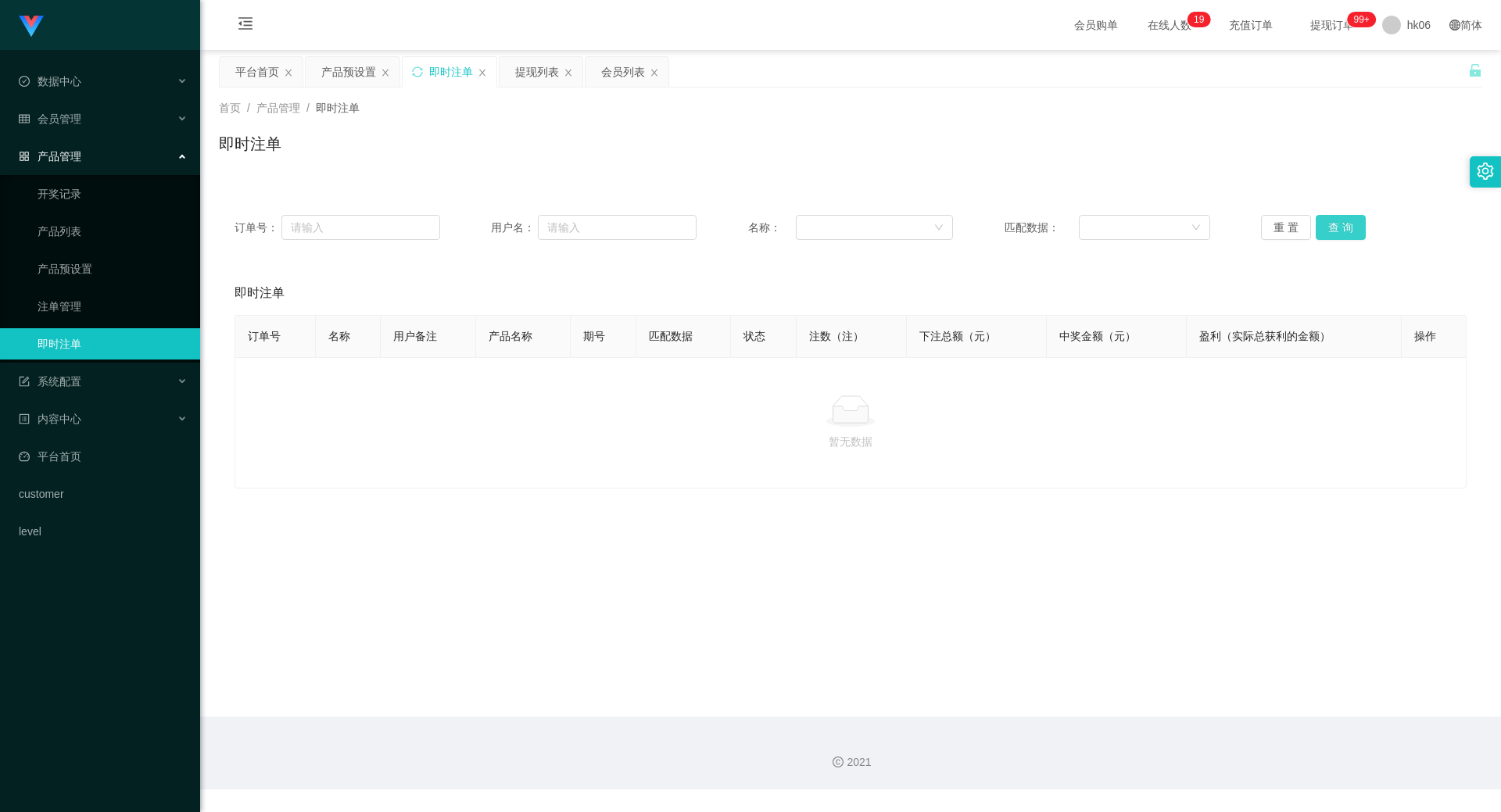
click at [1334, 224] on button "查 询" at bounding box center [1340, 227] width 50 height 25
click at [85, 340] on link "即时注单" at bounding box center [113, 344] width 150 height 31
click at [102, 185] on link "开奖记录" at bounding box center [113, 194] width 150 height 31
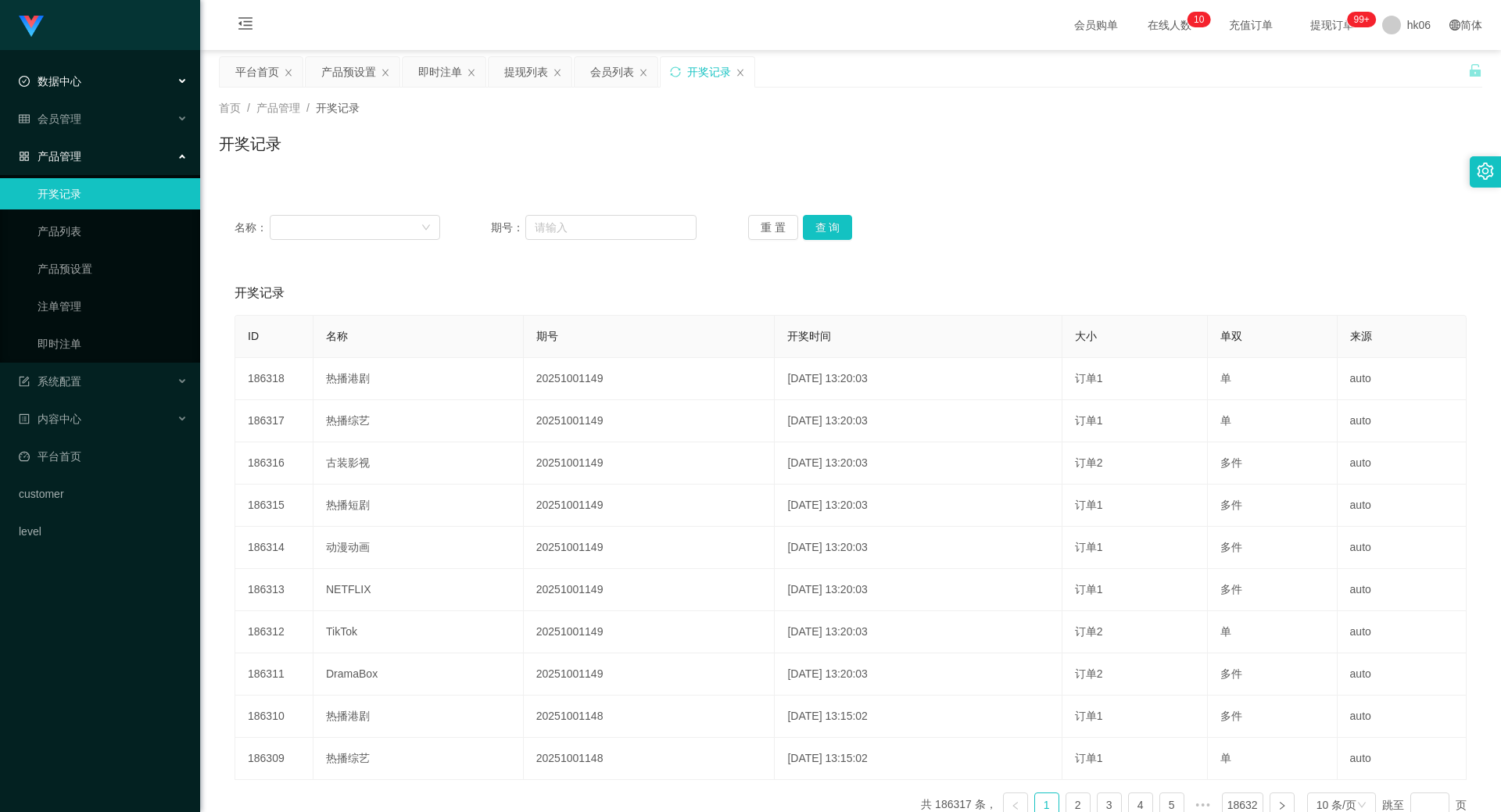
click at [85, 77] on div "数据中心" at bounding box center [100, 81] width 200 height 31
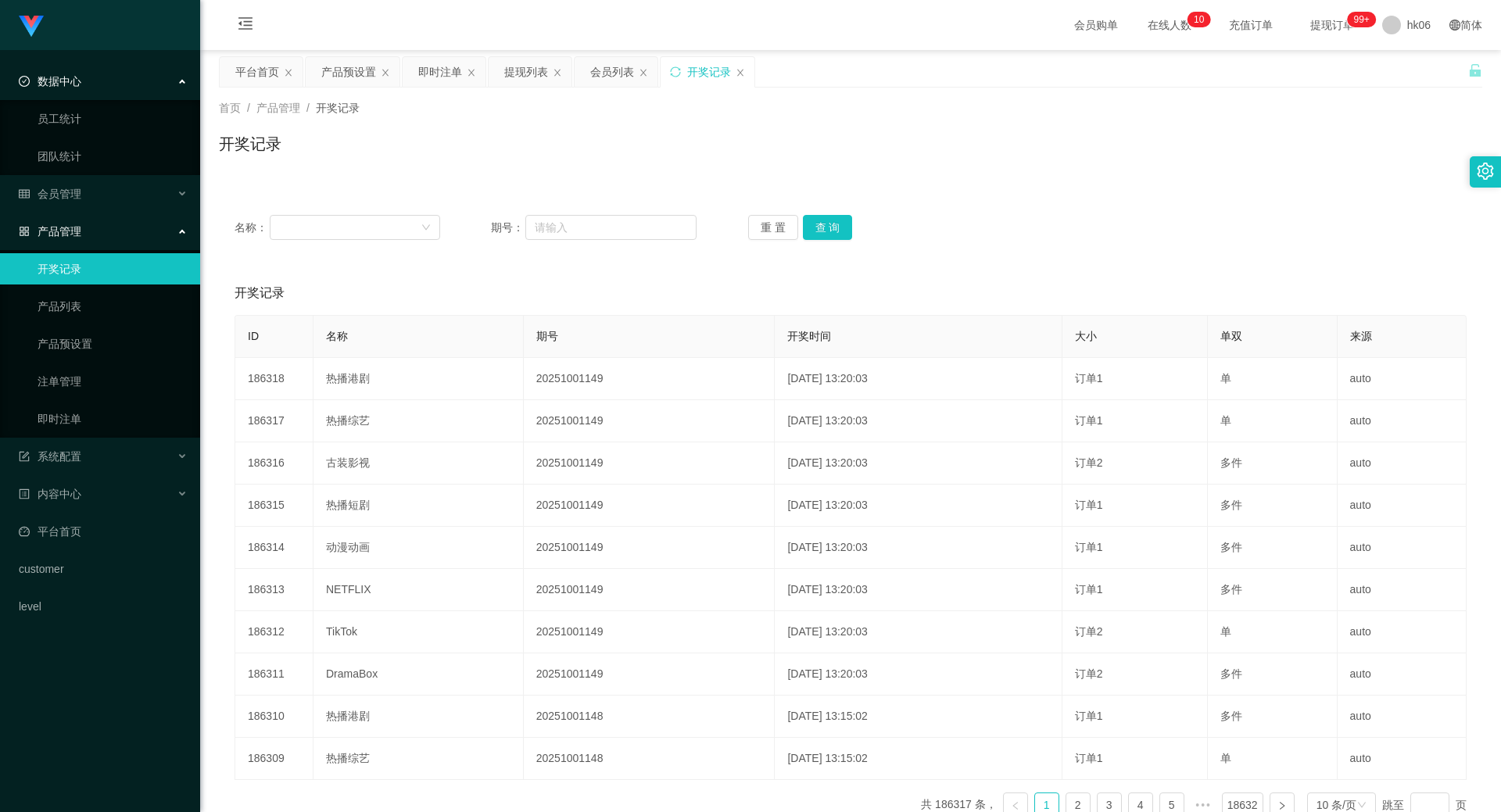
click at [77, 85] on span "数据中心" at bounding box center [50, 81] width 63 height 13
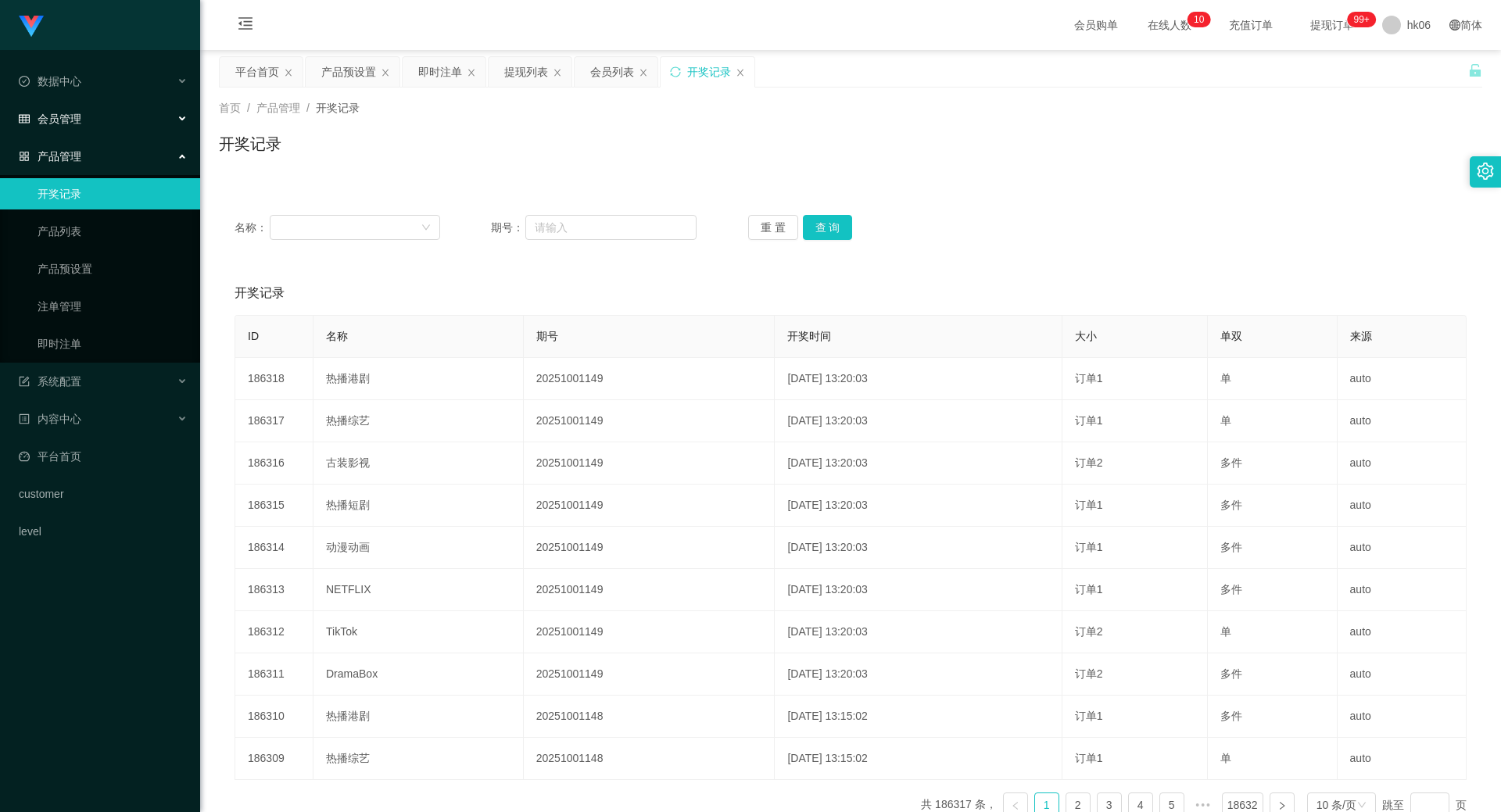
click at [68, 124] on span "会员管理" at bounding box center [50, 119] width 63 height 13
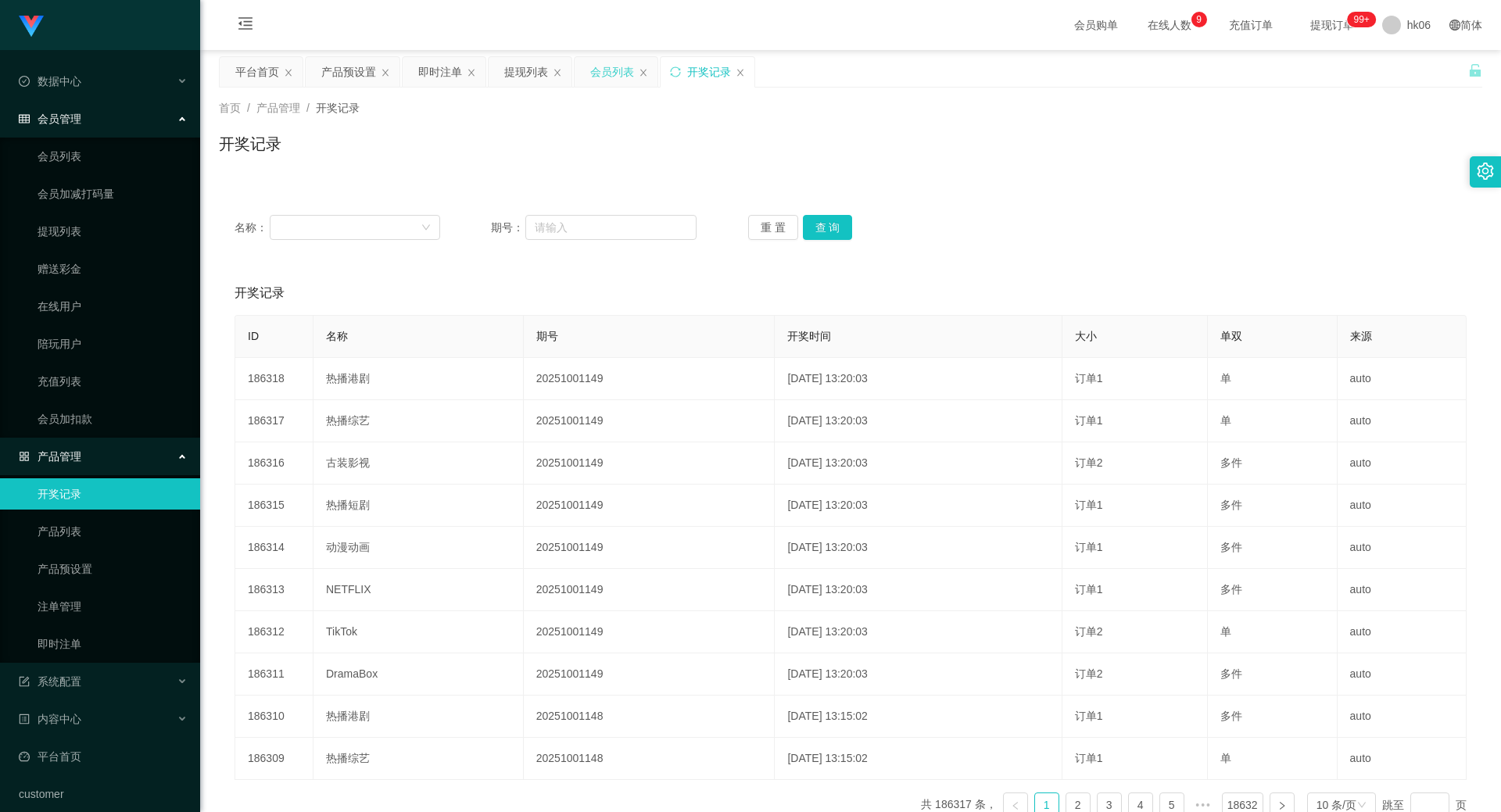
click at [612, 78] on div "会员列表" at bounding box center [612, 72] width 44 height 30
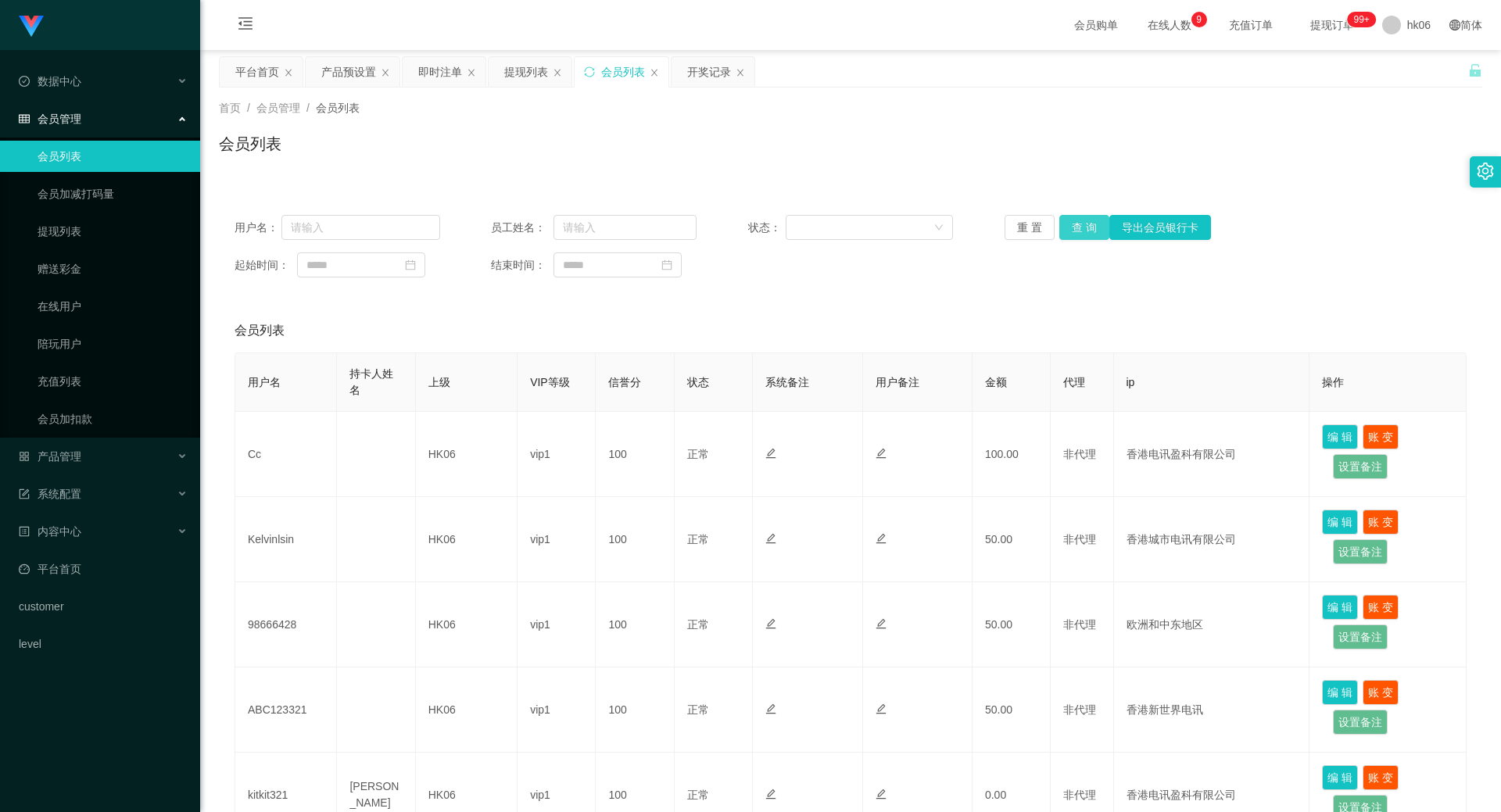
click at [1075, 224] on button "查 询" at bounding box center [1084, 227] width 50 height 25
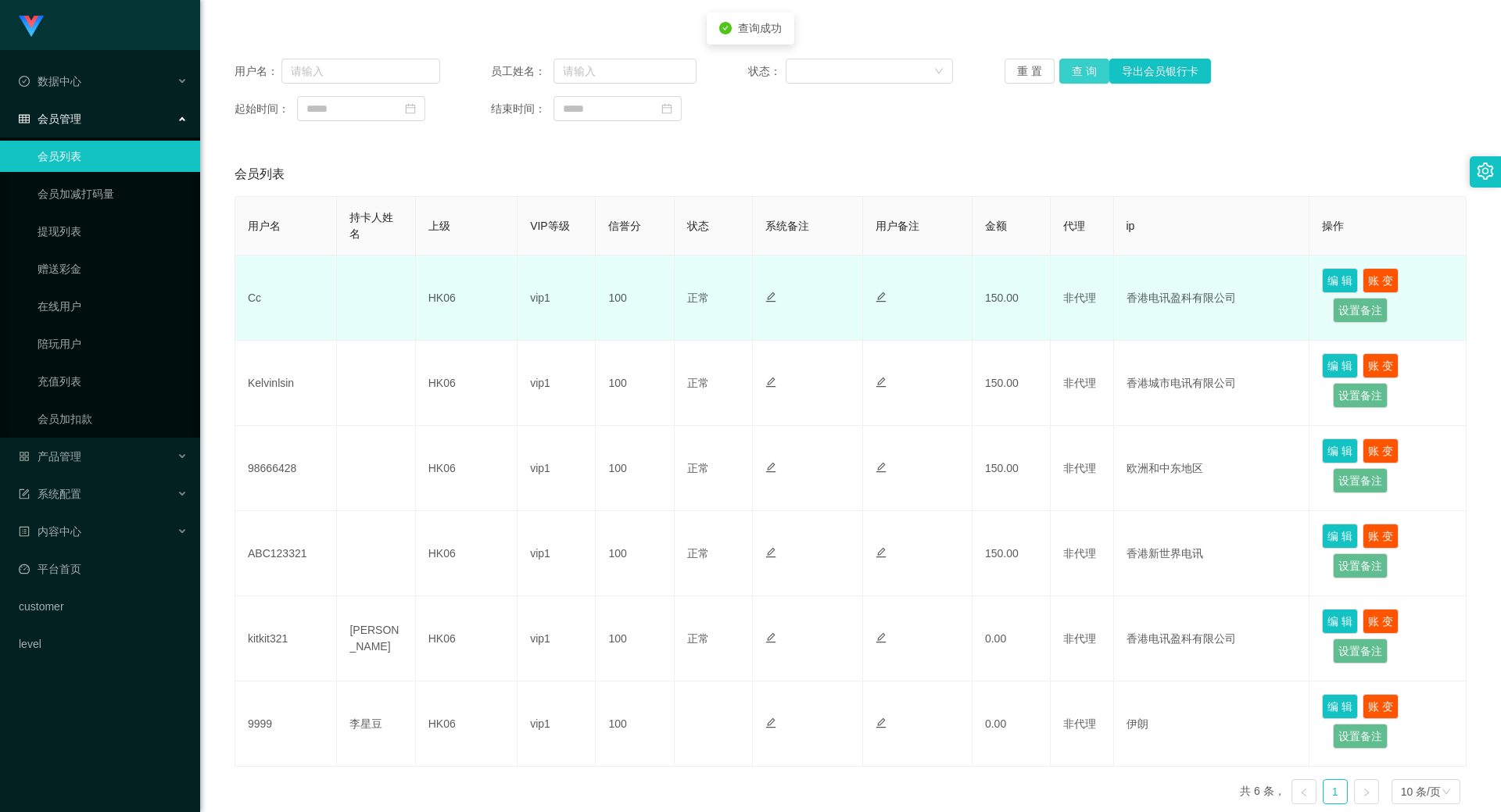
scroll to position [234, 0]
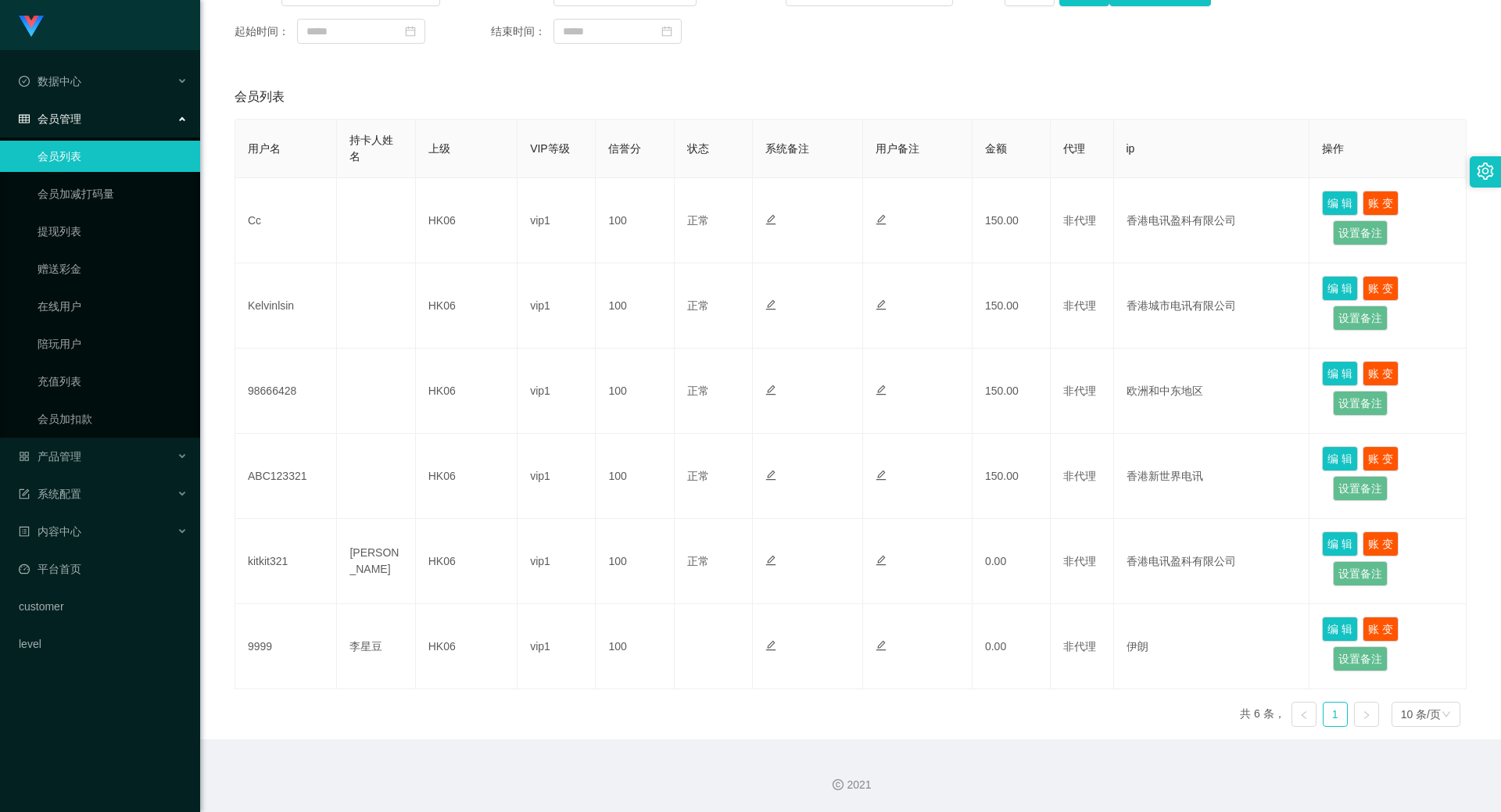
click at [60, 146] on link "会员列表" at bounding box center [113, 156] width 150 height 31
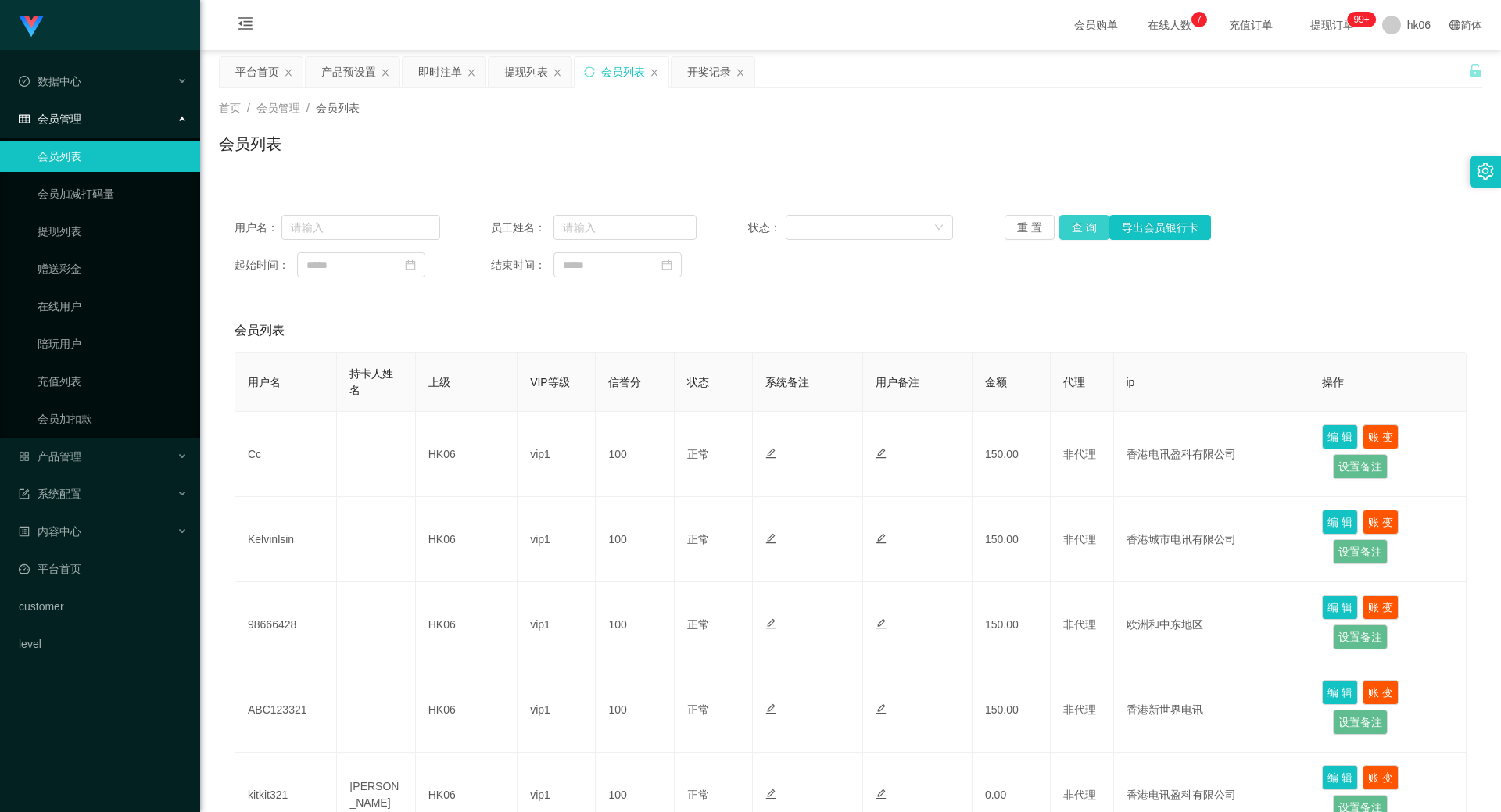
click at [1084, 223] on button "查 询" at bounding box center [1084, 227] width 50 height 25
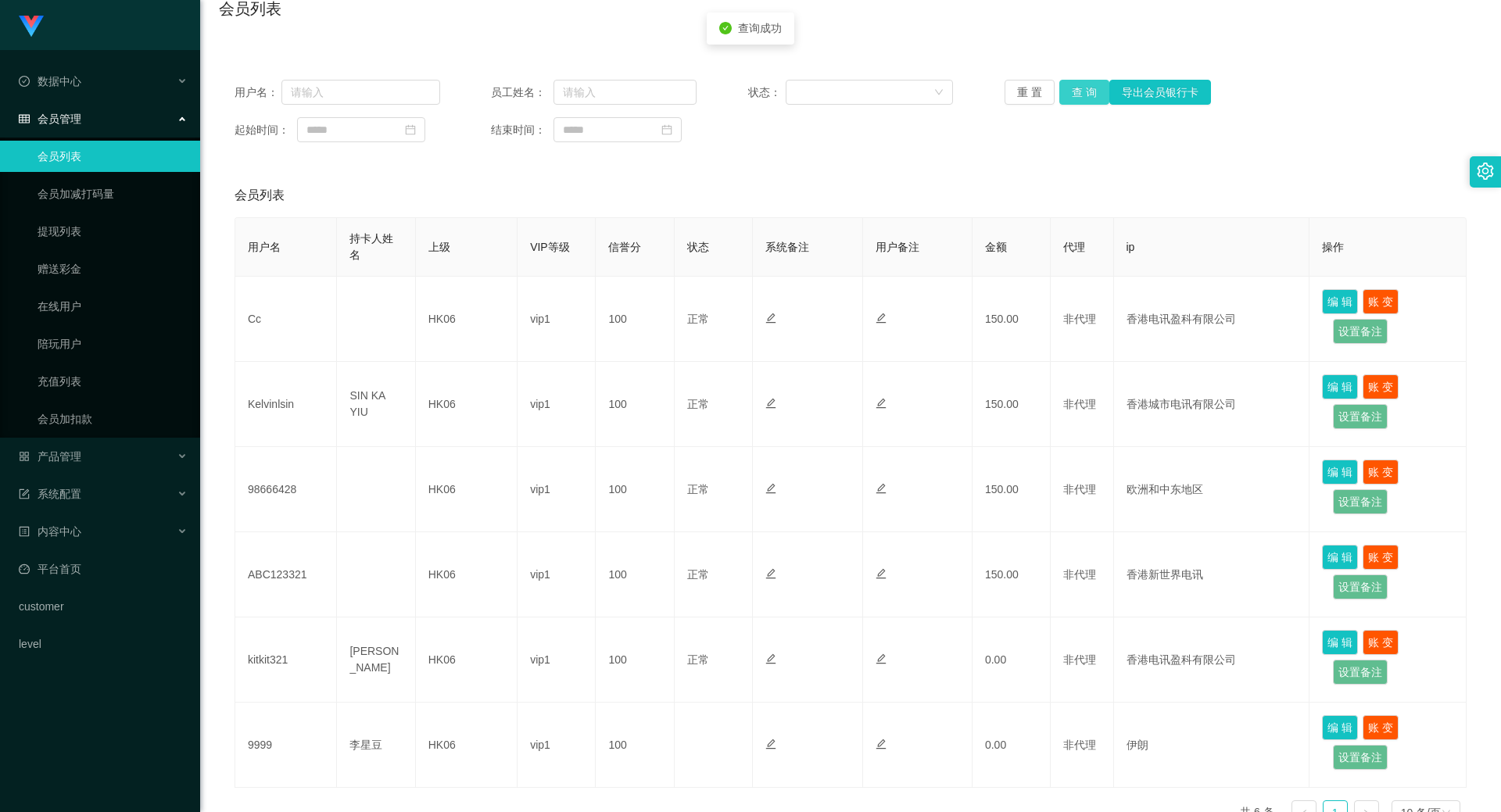
scroll to position [156, 0]
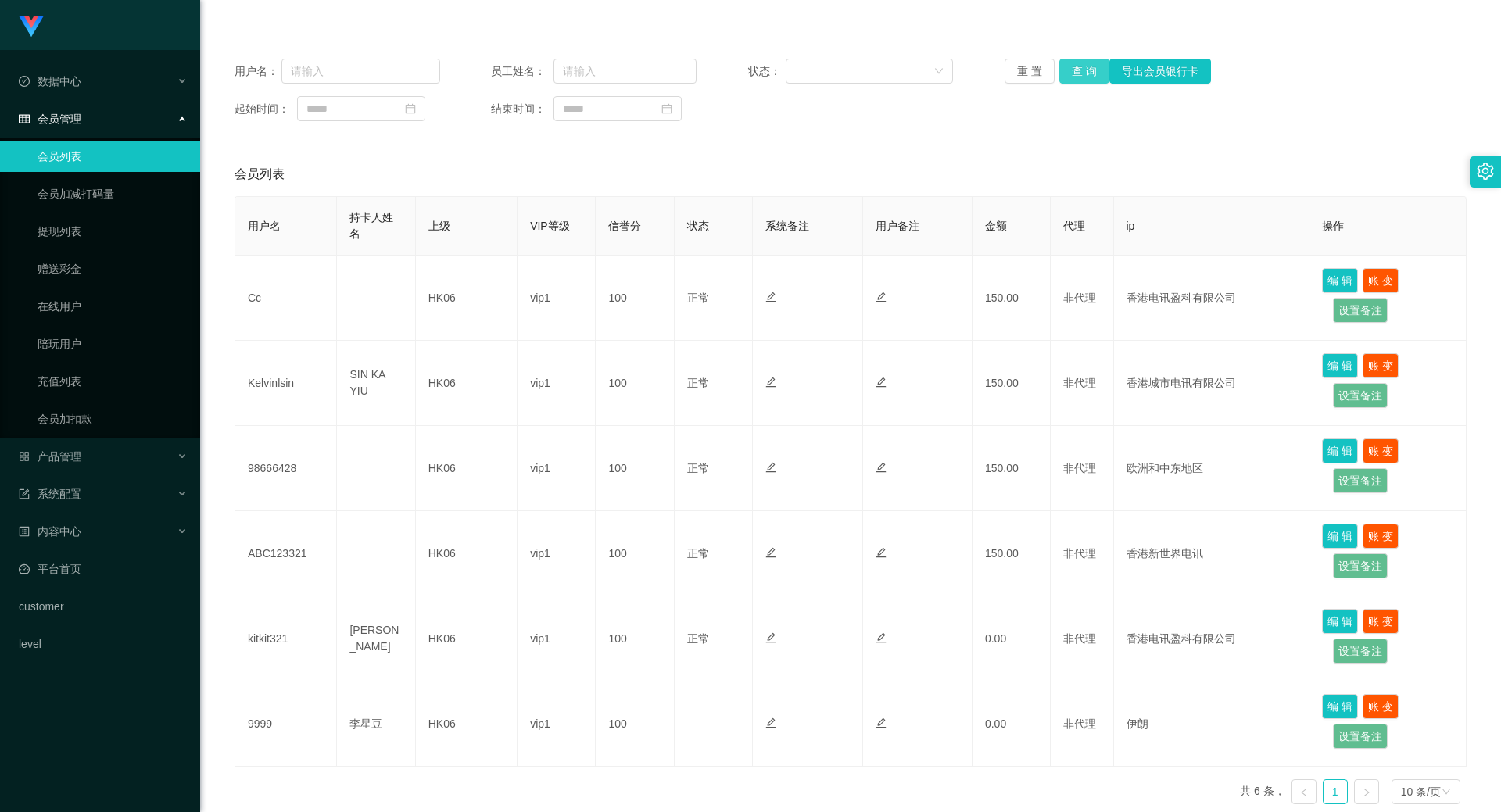
click at [1083, 65] on button "查 询" at bounding box center [1084, 71] width 50 height 25
click at [1087, 66] on button "查 询" at bounding box center [1084, 71] width 50 height 25
click at [1088, 67] on button "查 询" at bounding box center [1084, 71] width 50 height 25
click at [1079, 67] on button "查 询" at bounding box center [1084, 71] width 50 height 25
click at [1088, 73] on button "查 询" at bounding box center [1084, 71] width 50 height 25
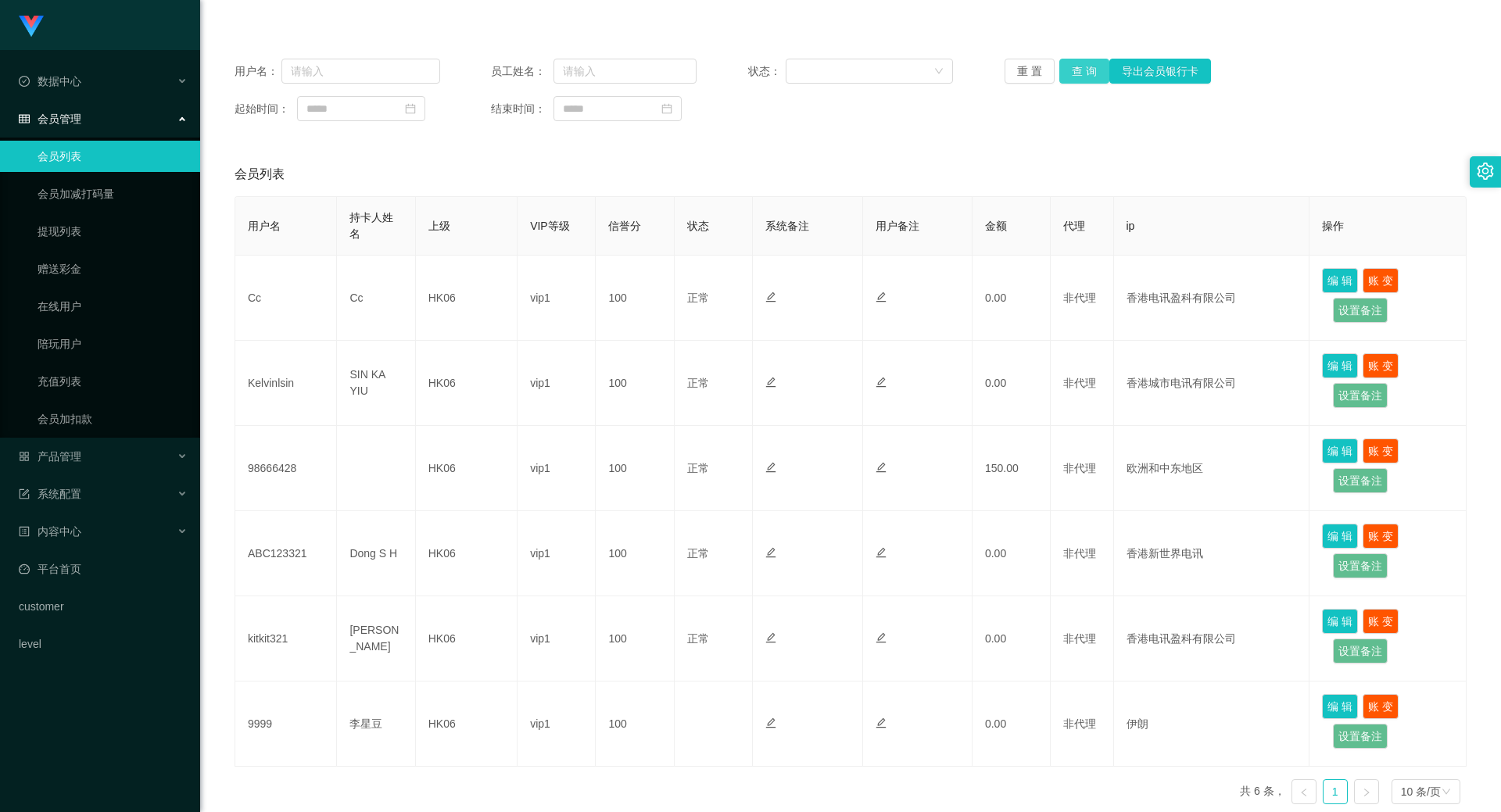
click at [1059, 69] on button "查 询" at bounding box center [1084, 71] width 50 height 25
click at [64, 224] on link "提现列表" at bounding box center [113, 231] width 150 height 31
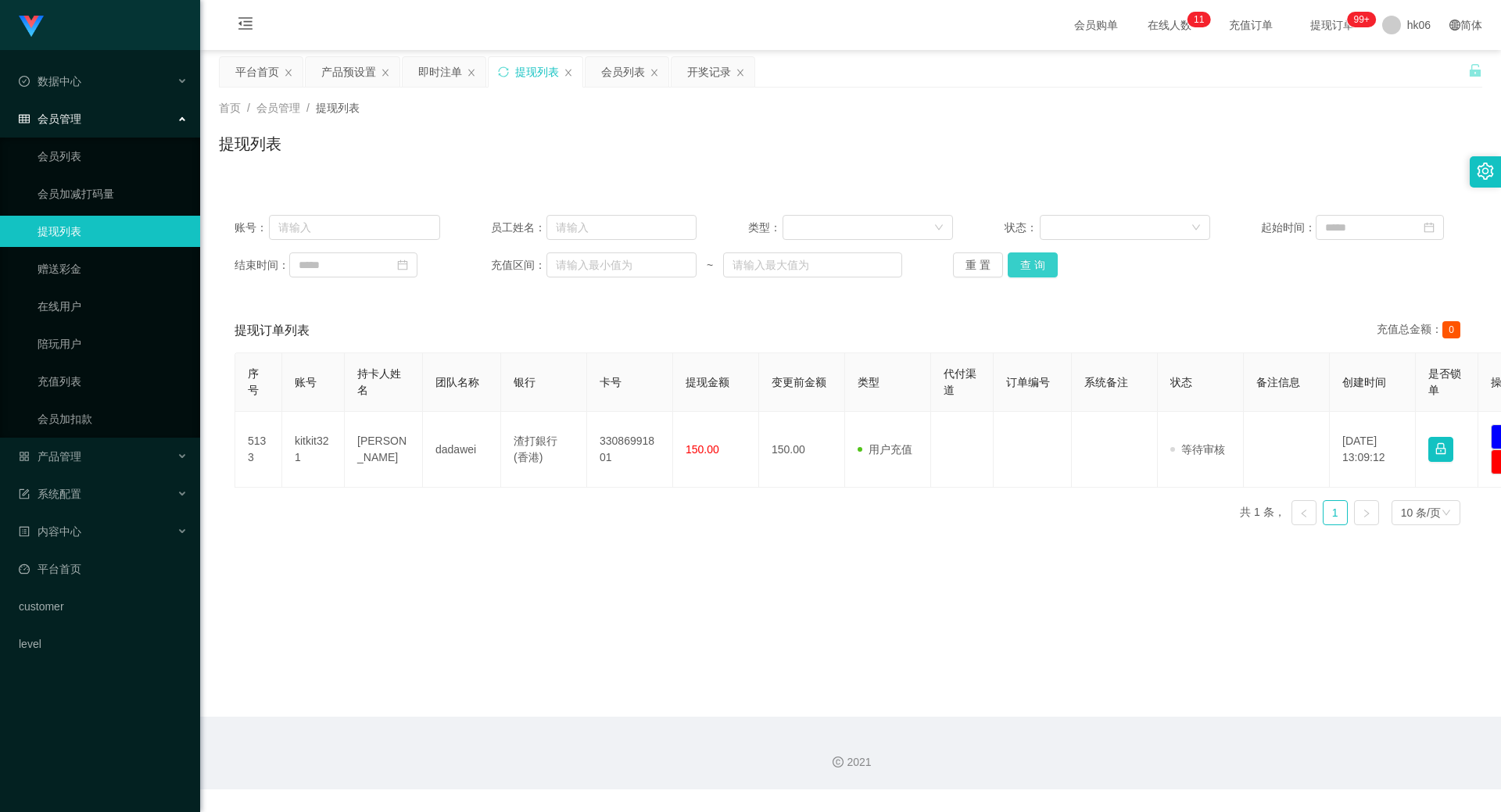
click at [1032, 256] on button "查 询" at bounding box center [1032, 264] width 50 height 25
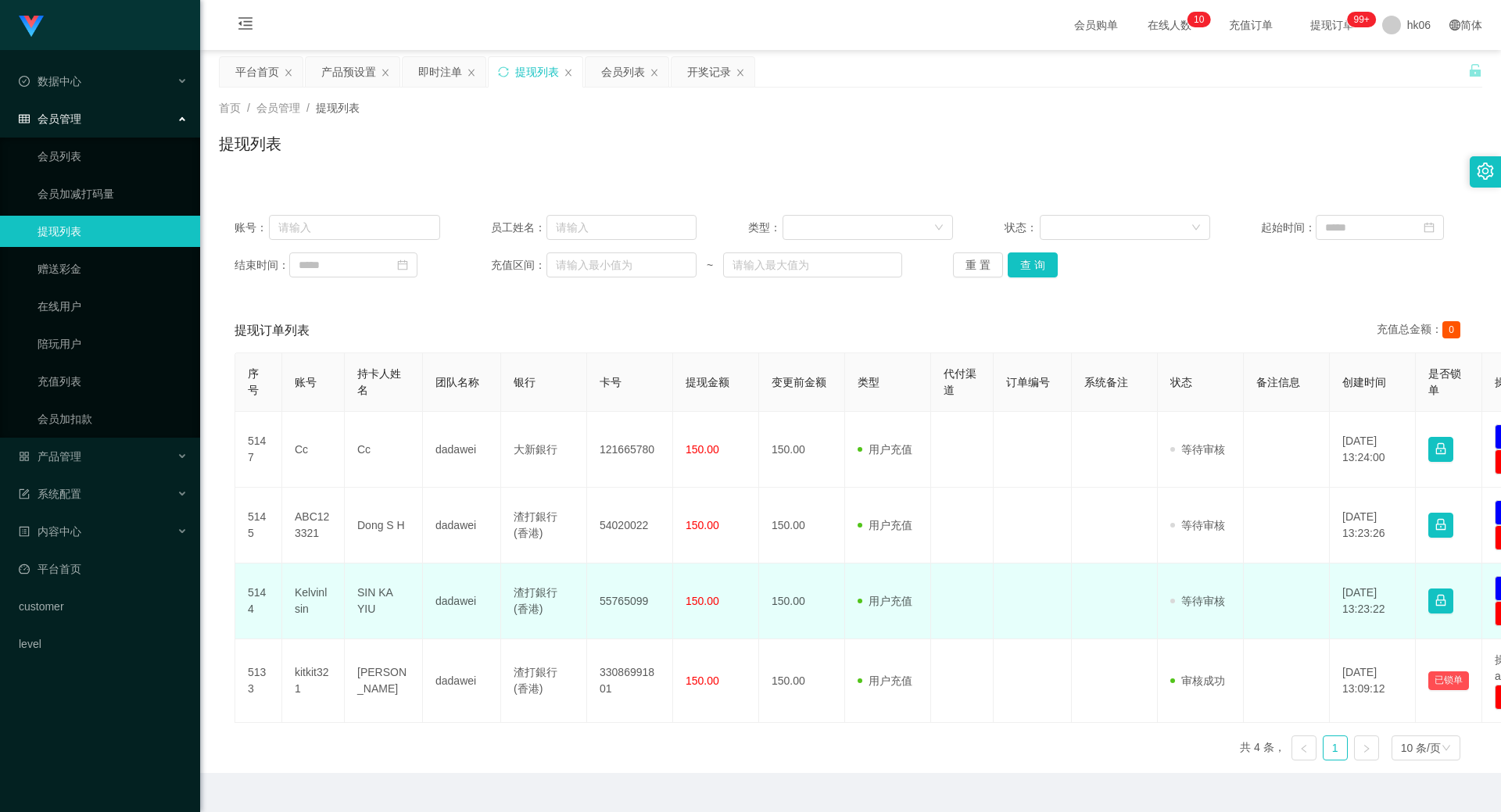
click at [295, 599] on td "Kelvinlsin" at bounding box center [314, 602] width 63 height 76
copy td "Kelvinlsin"
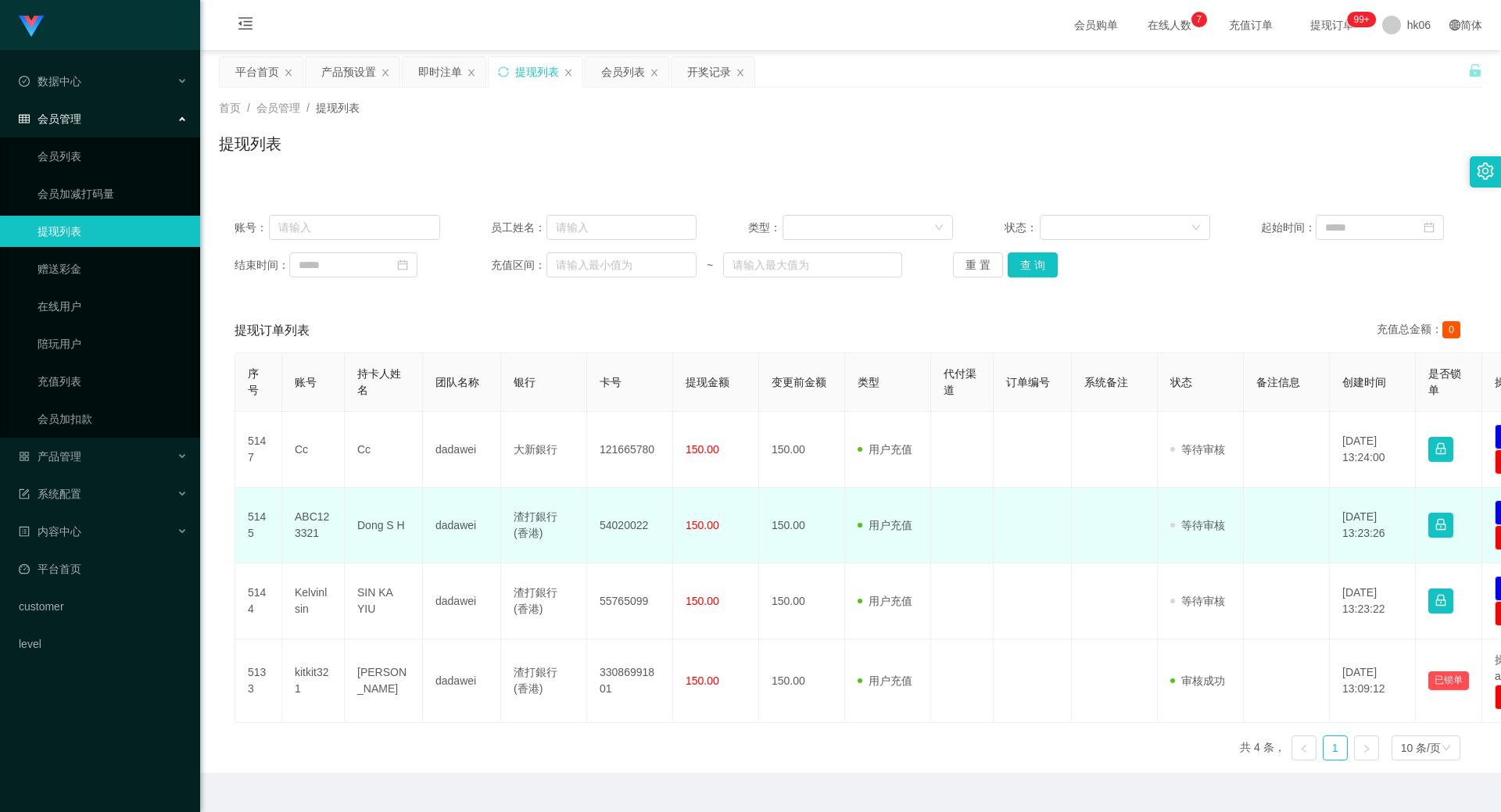
click at [306, 525] on td "ABC123321" at bounding box center [314, 526] width 63 height 76
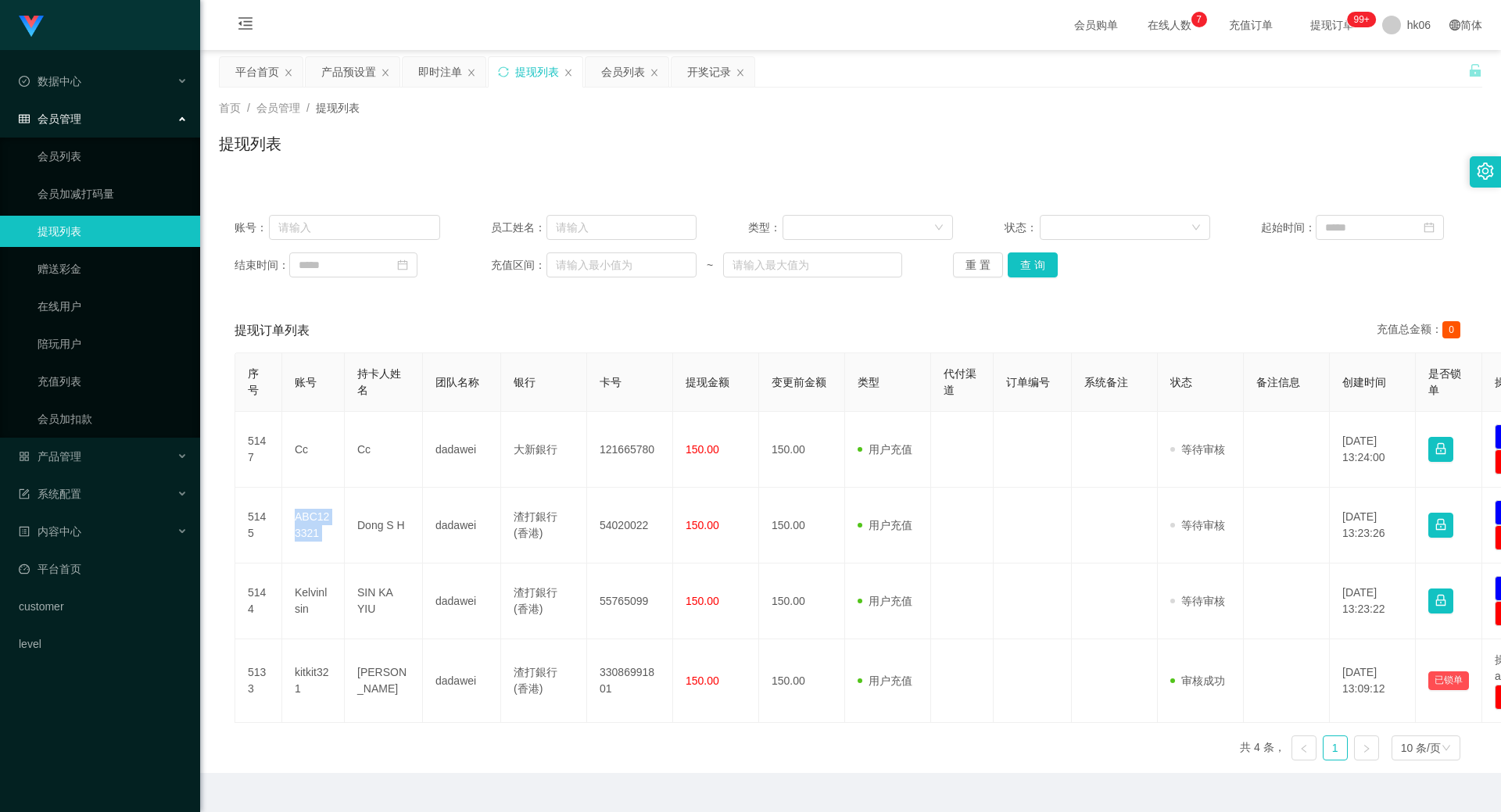
copy td "ABC123321"
click at [1027, 269] on button "查 询" at bounding box center [1032, 264] width 50 height 25
click at [1040, 261] on button "查 询" at bounding box center [1032, 264] width 50 height 25
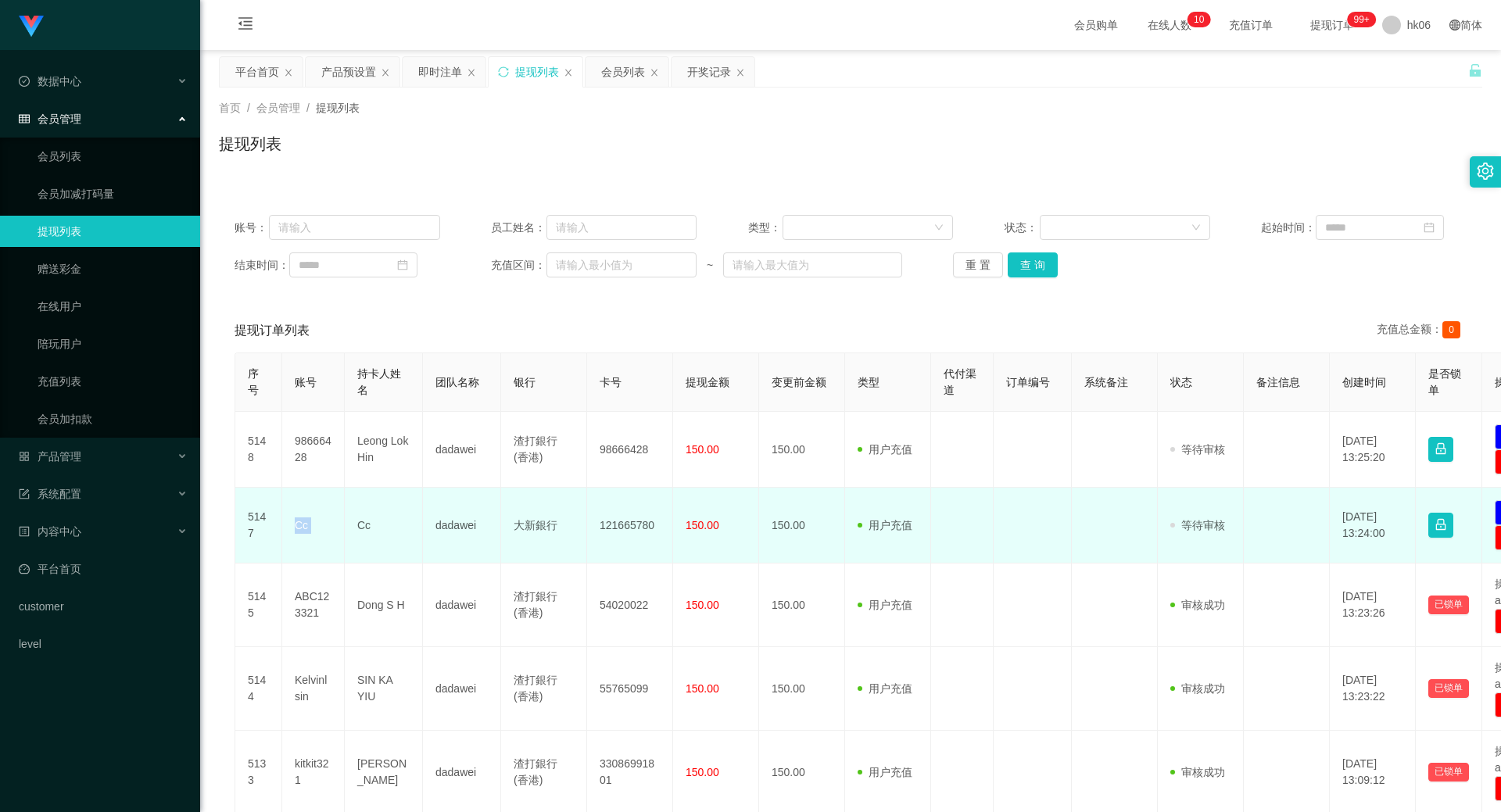
copy td "ABC123321"
click at [311, 521] on td "Cc" at bounding box center [314, 526] width 63 height 76
click at [309, 521] on td "Cc" at bounding box center [314, 526] width 63 height 76
drag, startPoint x: 293, startPoint y: 522, endPoint x: 308, endPoint y: 527, distance: 15.8
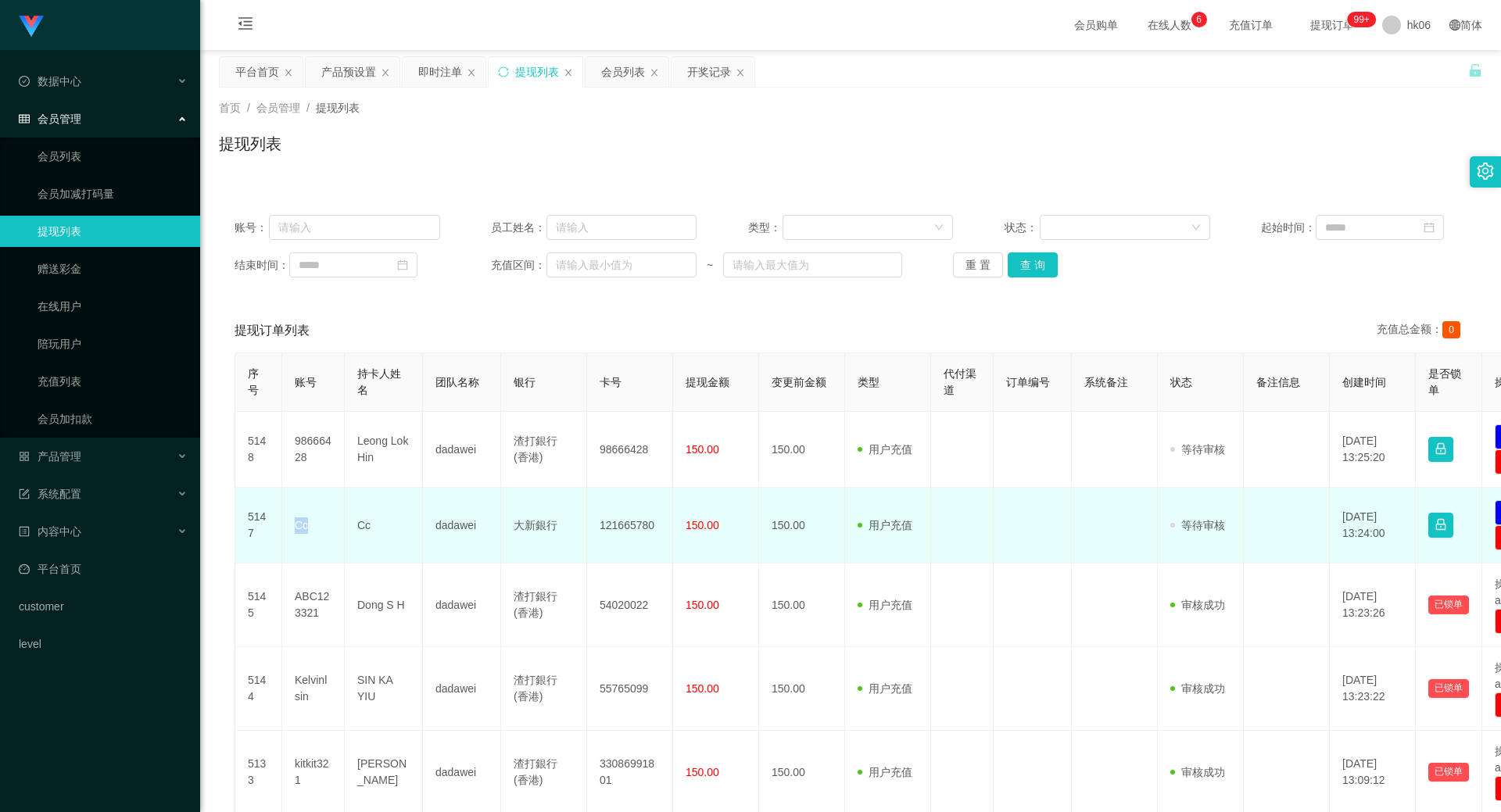
click at [308, 527] on td "Cc" at bounding box center [314, 526] width 63 height 76
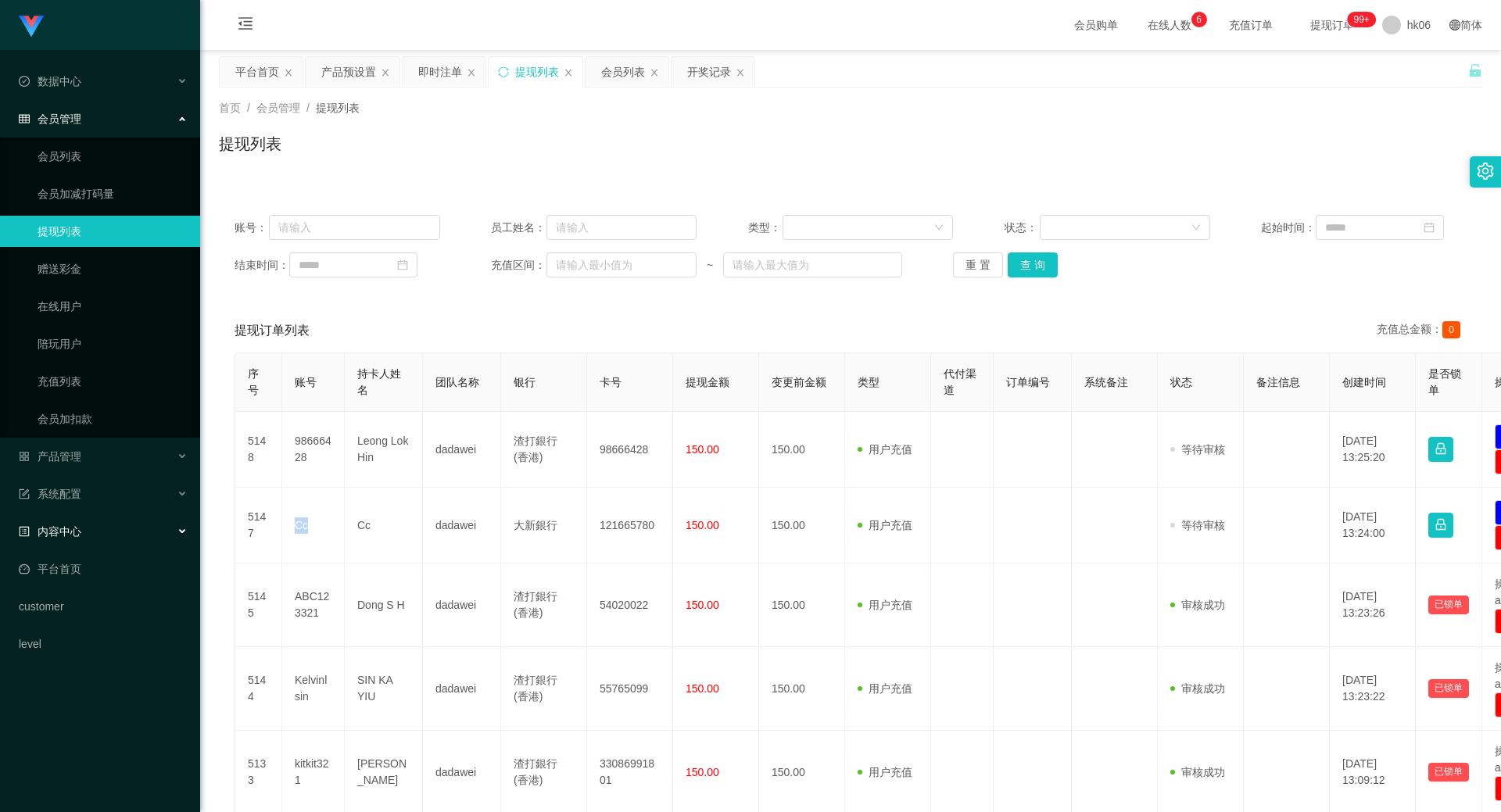
copy td "Cc"
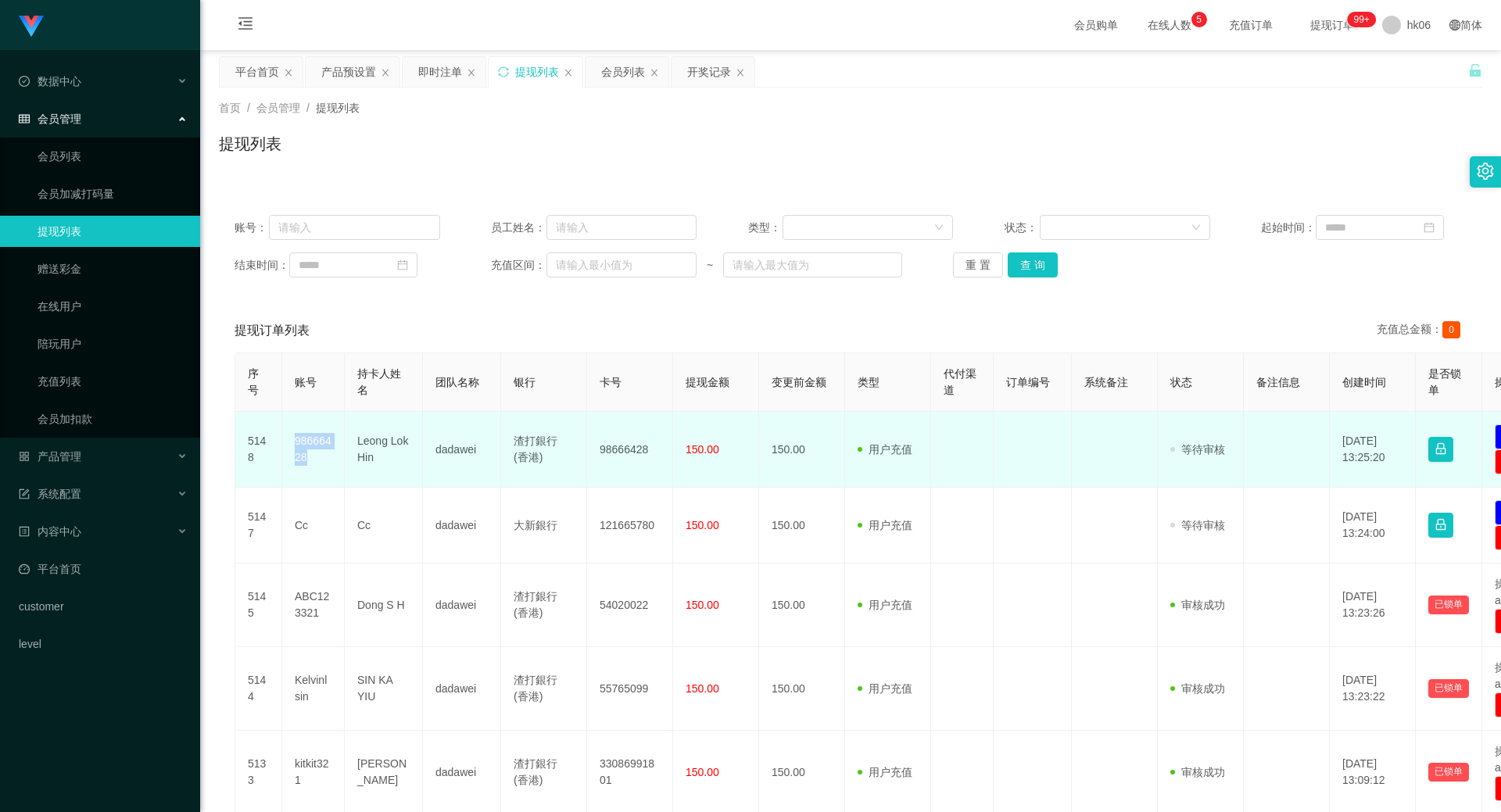
drag, startPoint x: 309, startPoint y: 458, endPoint x: 290, endPoint y: 441, distance: 25.5
click at [290, 441] on td "98666428" at bounding box center [314, 450] width 63 height 76
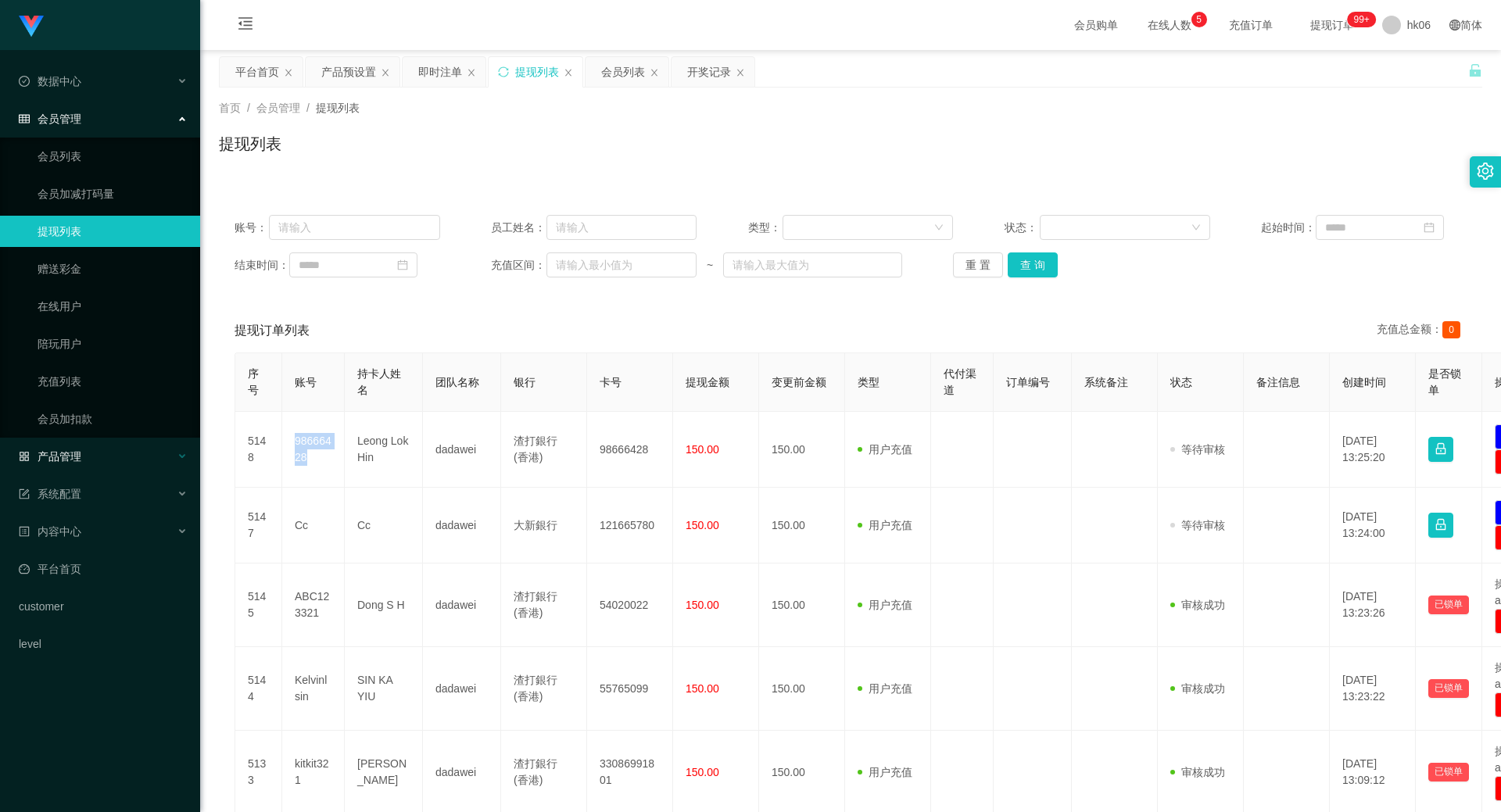
copy td "98666428"
click at [1033, 272] on button "查 询" at bounding box center [1032, 264] width 50 height 25
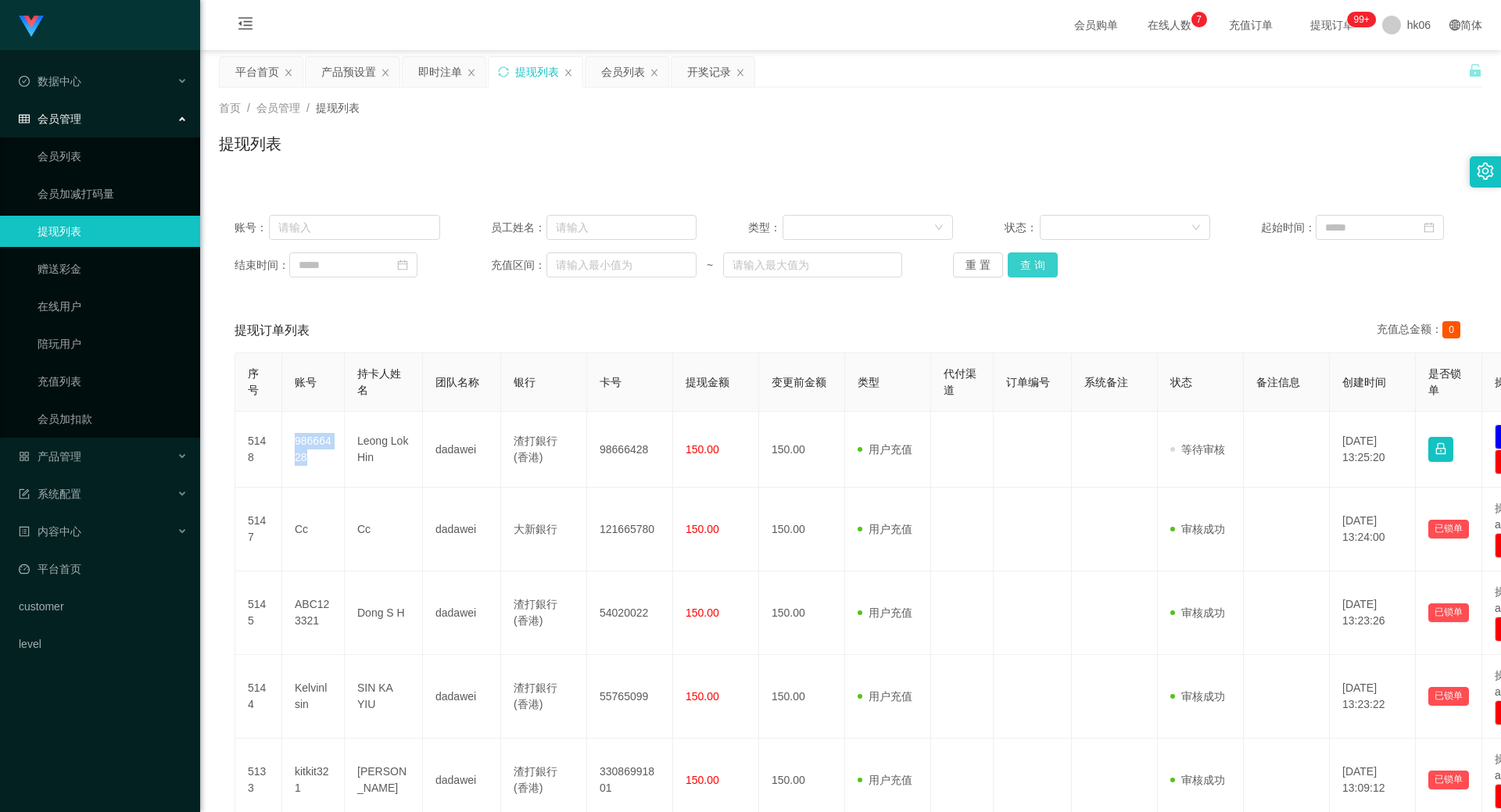
click at [1031, 267] on button "查 询" at bounding box center [1032, 264] width 50 height 25
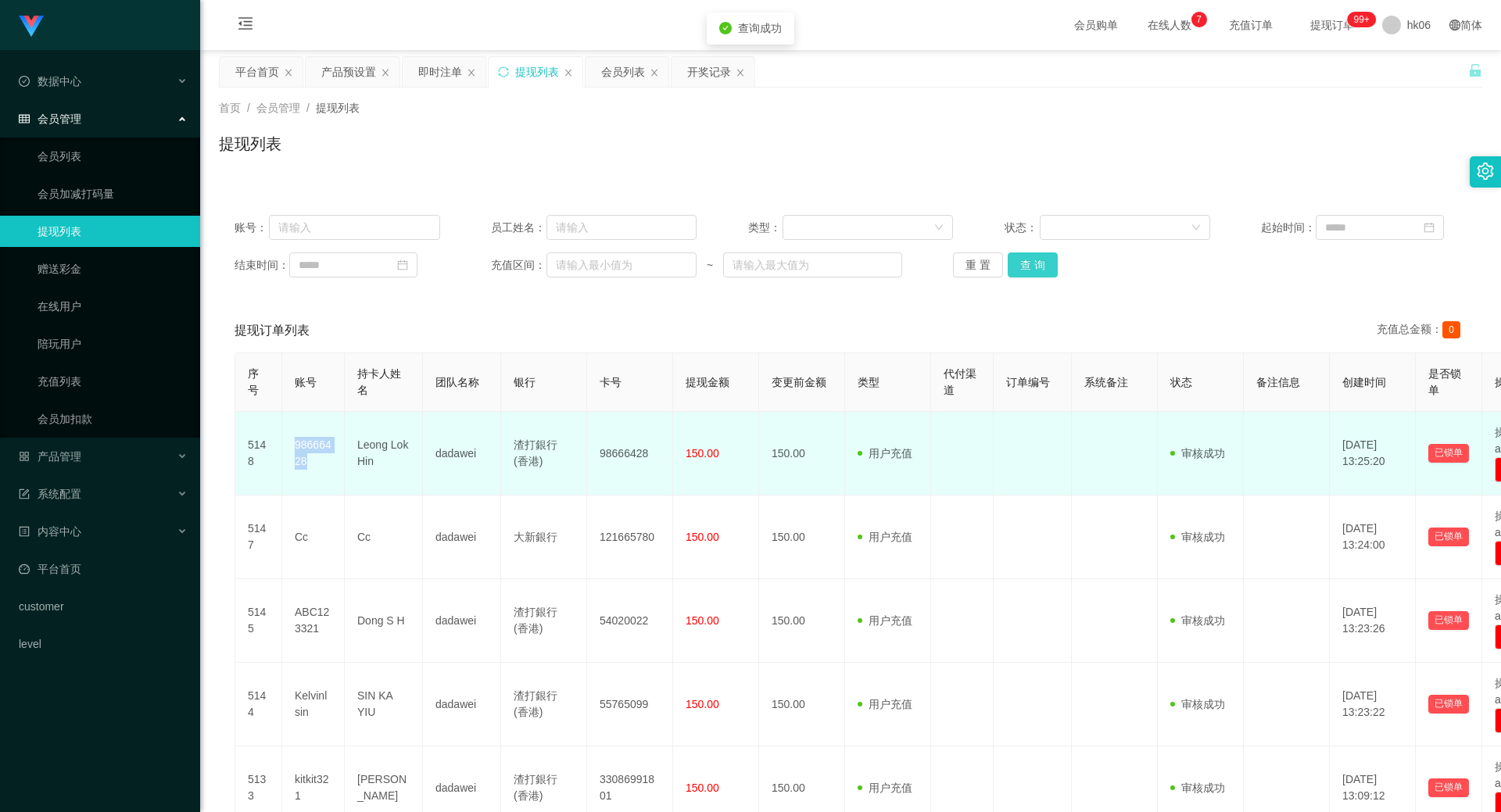
scroll to position [140, 0]
